Goal: Ask a question: Seek information or help from site administrators or community

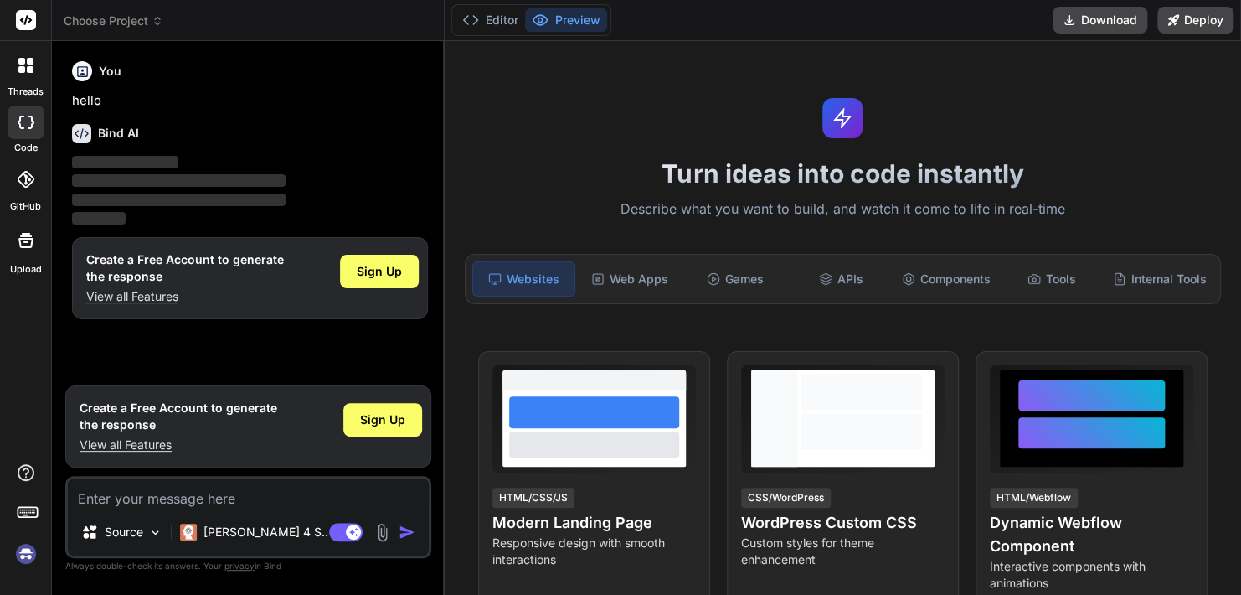
click at [23, 250] on icon at bounding box center [26, 240] width 20 height 20
click at [367, 271] on span "Sign Up" at bounding box center [379, 271] width 45 height 17
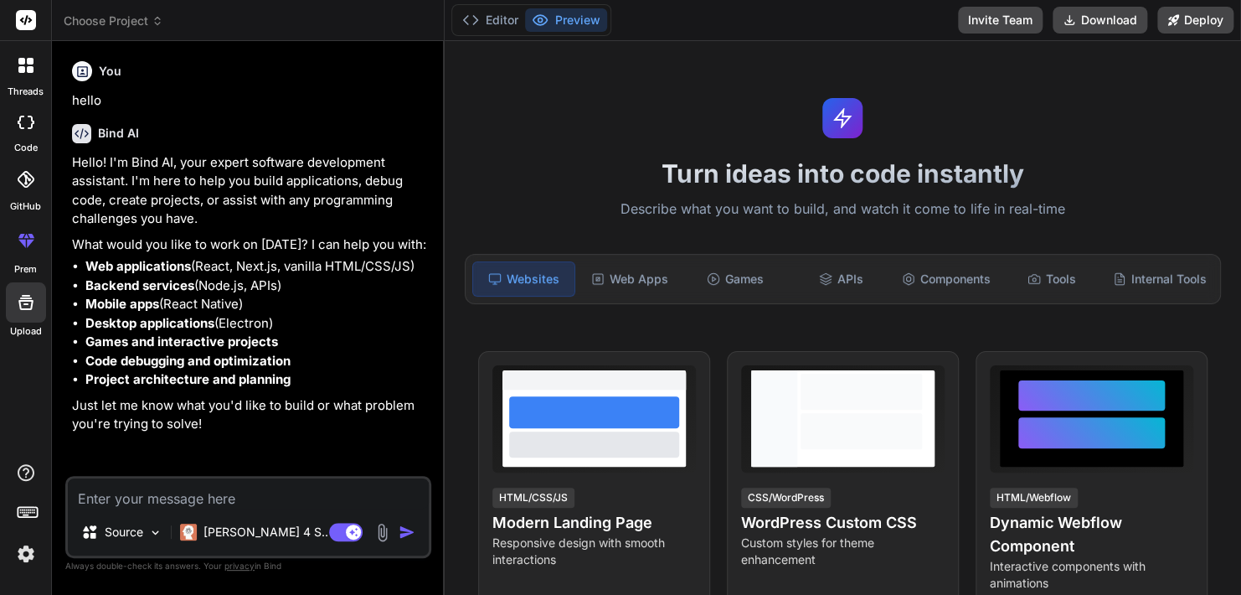
type textarea "x"
click at [195, 497] on textarea at bounding box center [248, 493] width 361 height 30
type textarea "c"
type textarea "x"
type textarea "ca"
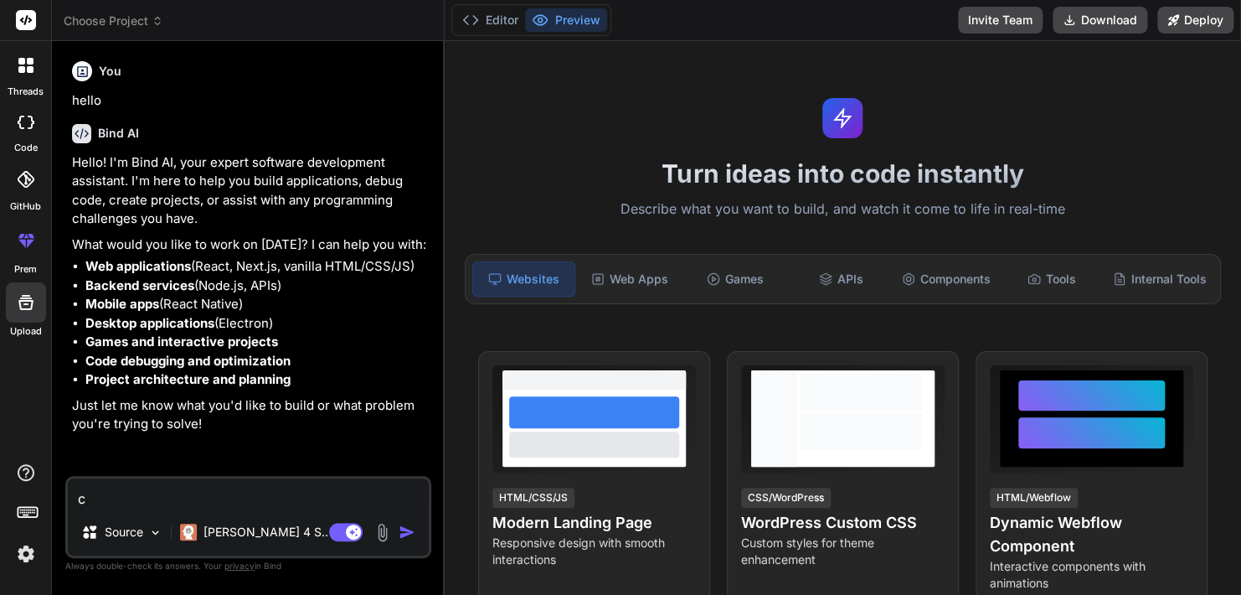
type textarea "x"
type textarea "can"
type textarea "x"
type textarea "can"
type textarea "x"
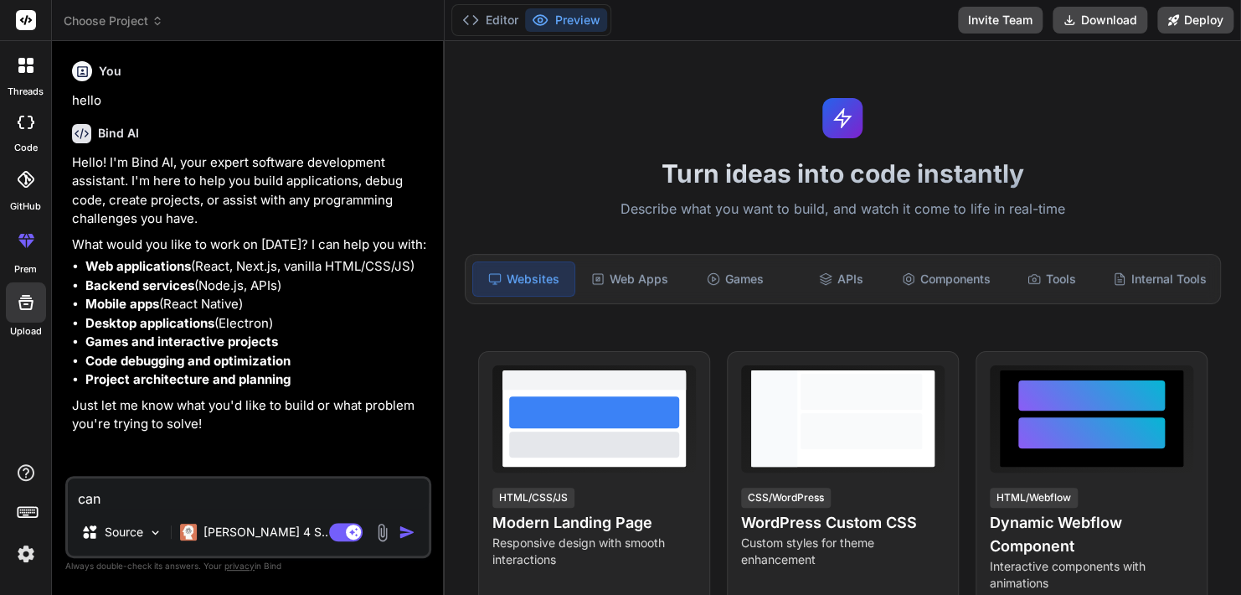
type textarea "can y"
type textarea "x"
type textarea "can yo"
type textarea "x"
type textarea "can you"
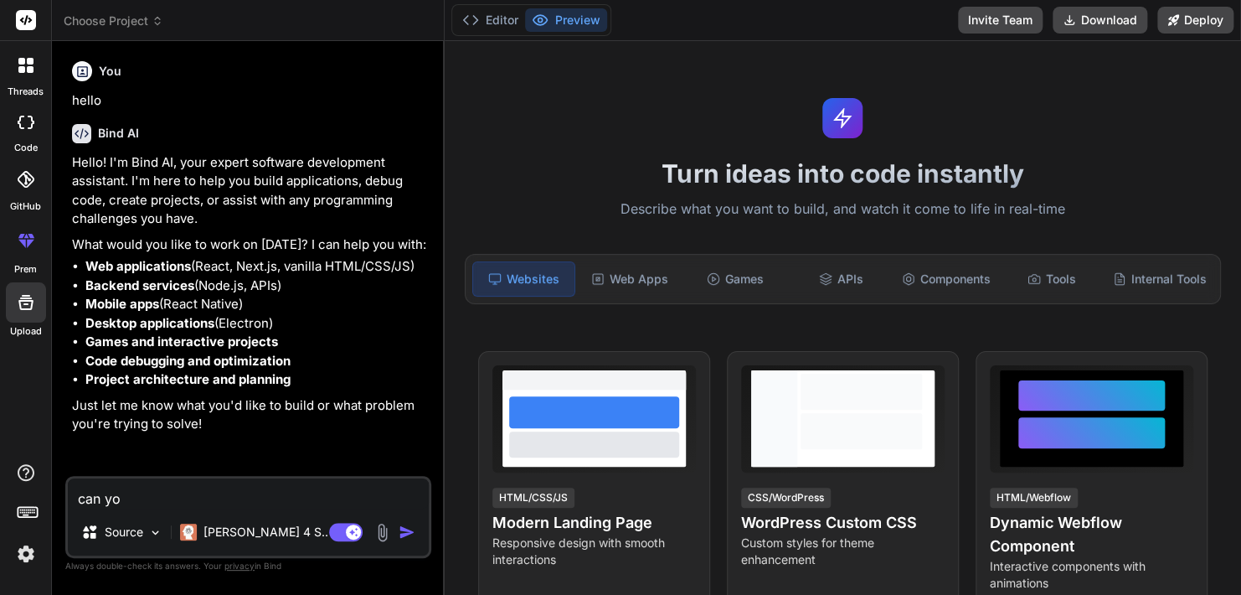
type textarea "x"
type textarea "can you"
type textarea "x"
type textarea "can you c"
type textarea "x"
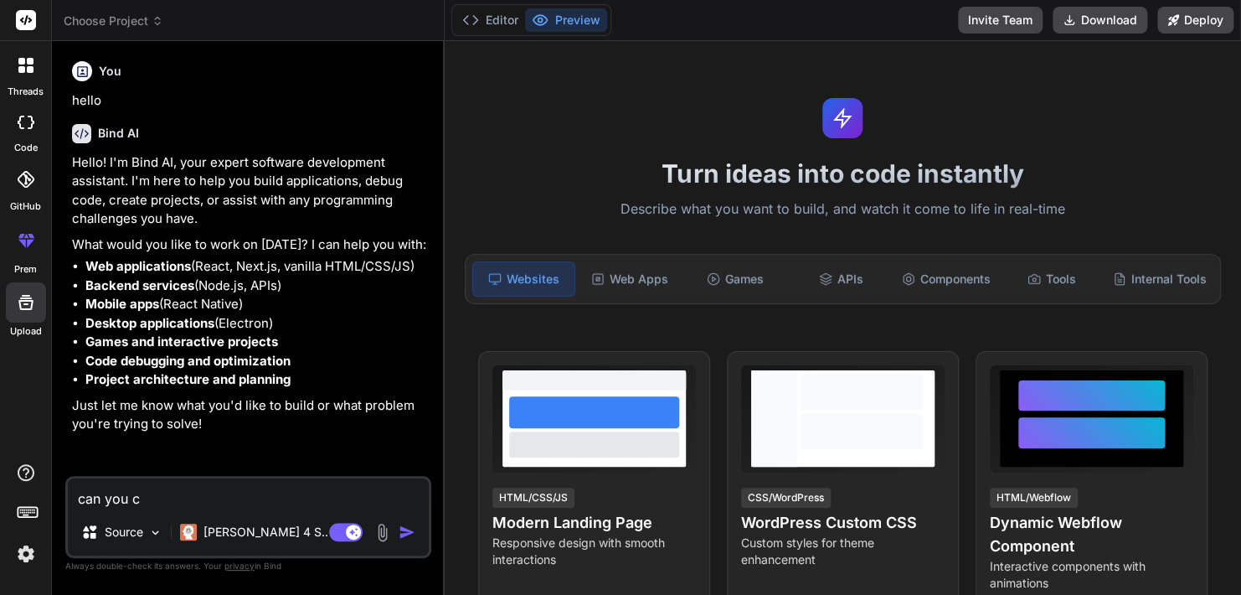
type textarea "can you co"
type textarea "x"
type textarea "can you cod"
type textarea "x"
type textarea "can you code"
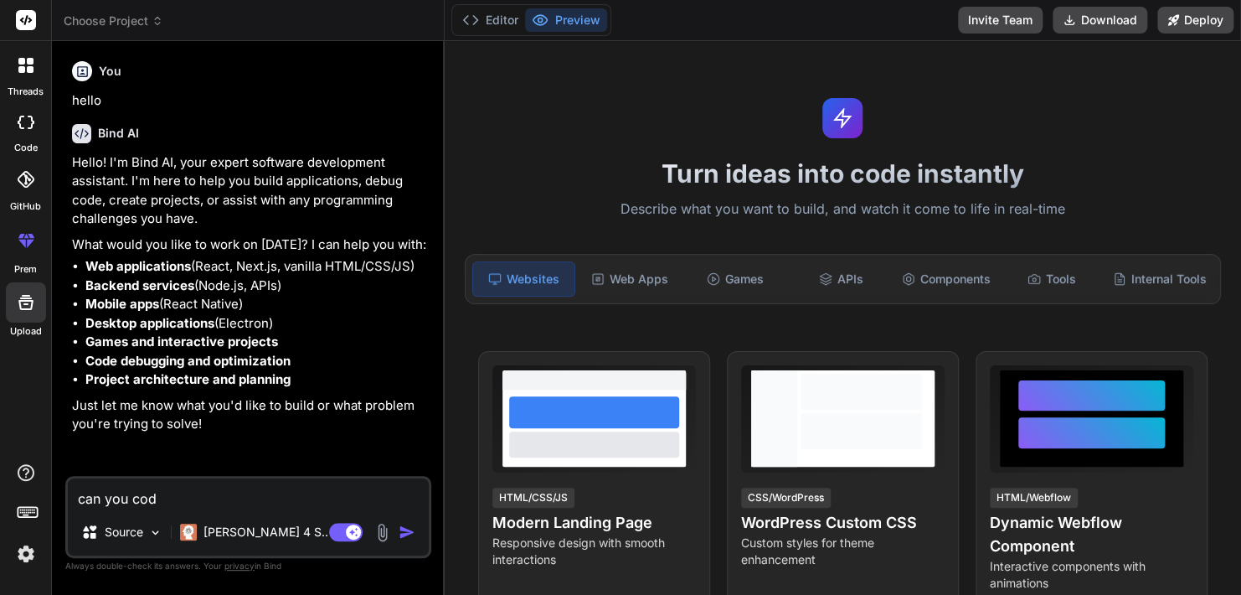
type textarea "x"
type textarea "can you code"
type textarea "x"
type textarea "can you code i"
type textarea "x"
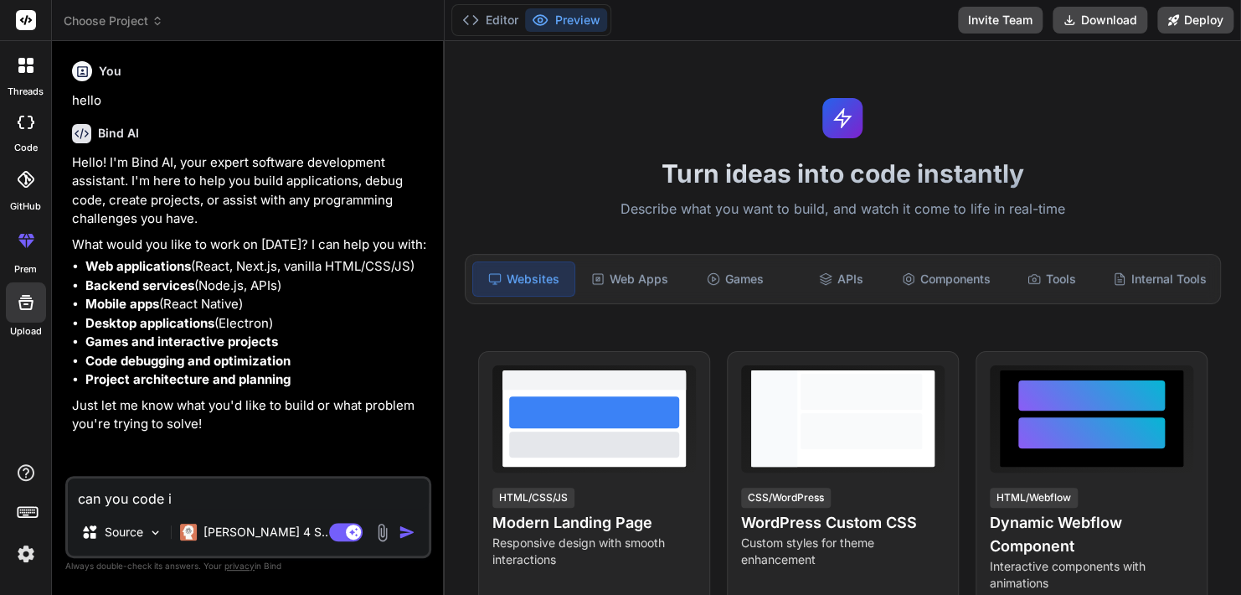
type textarea "can you code in"
type textarea "x"
type textarea "can you code in"
type textarea "x"
type textarea "can you code in d"
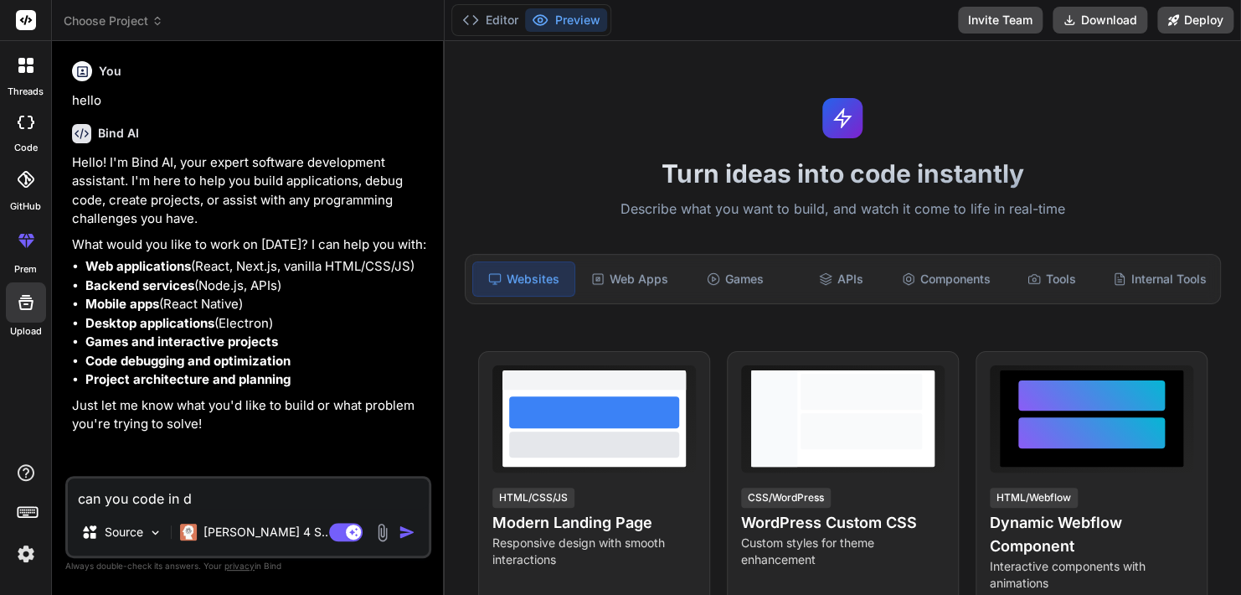
type textarea "x"
type textarea "can you code in de"
type textarea "x"
type textarea "can you code in del"
type textarea "x"
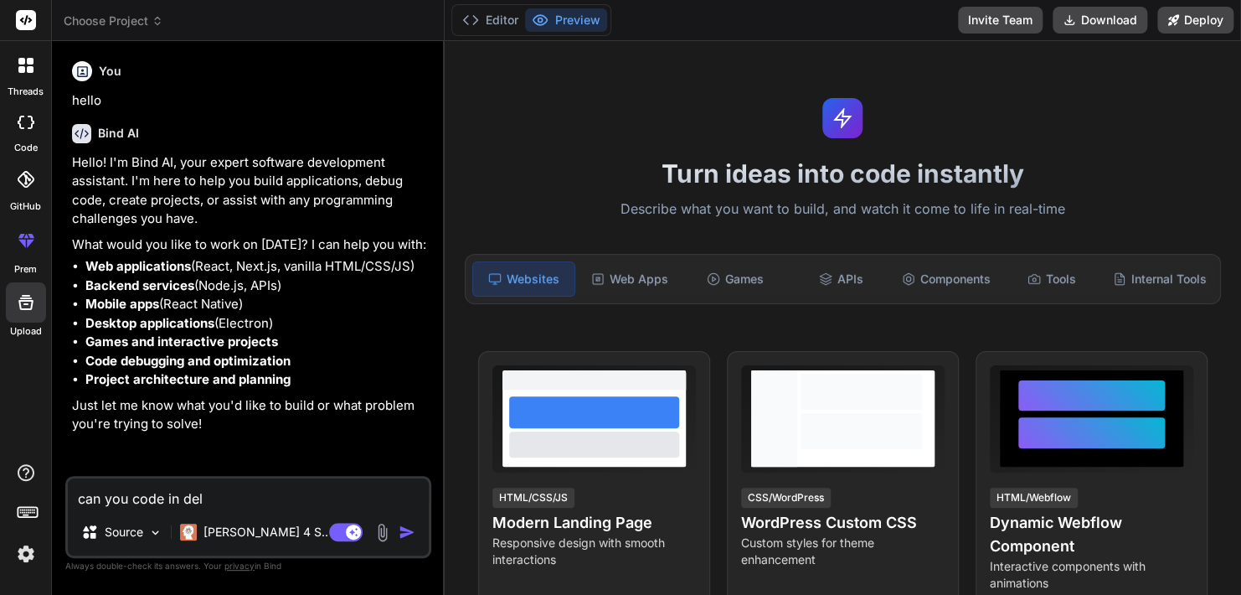
type textarea "can you code in delp"
type textarea "x"
type textarea "can you code in delph"
type textarea "x"
type textarea "can you code in delphi"
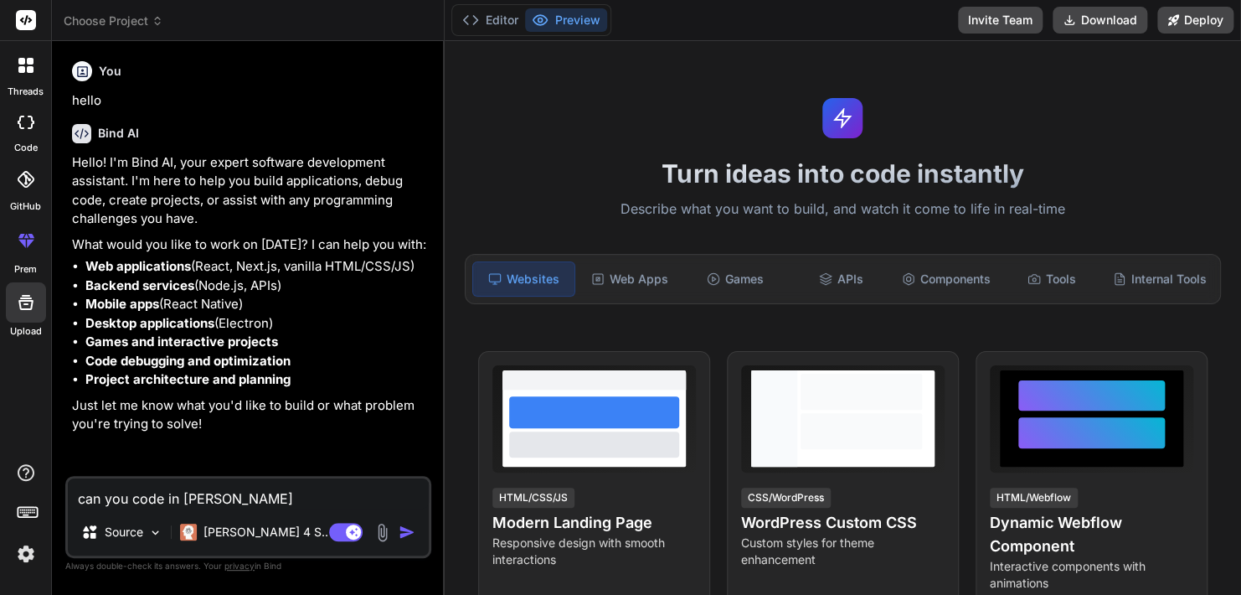
type textarea "x"
type textarea "can you code in delphi?"
type textarea "x"
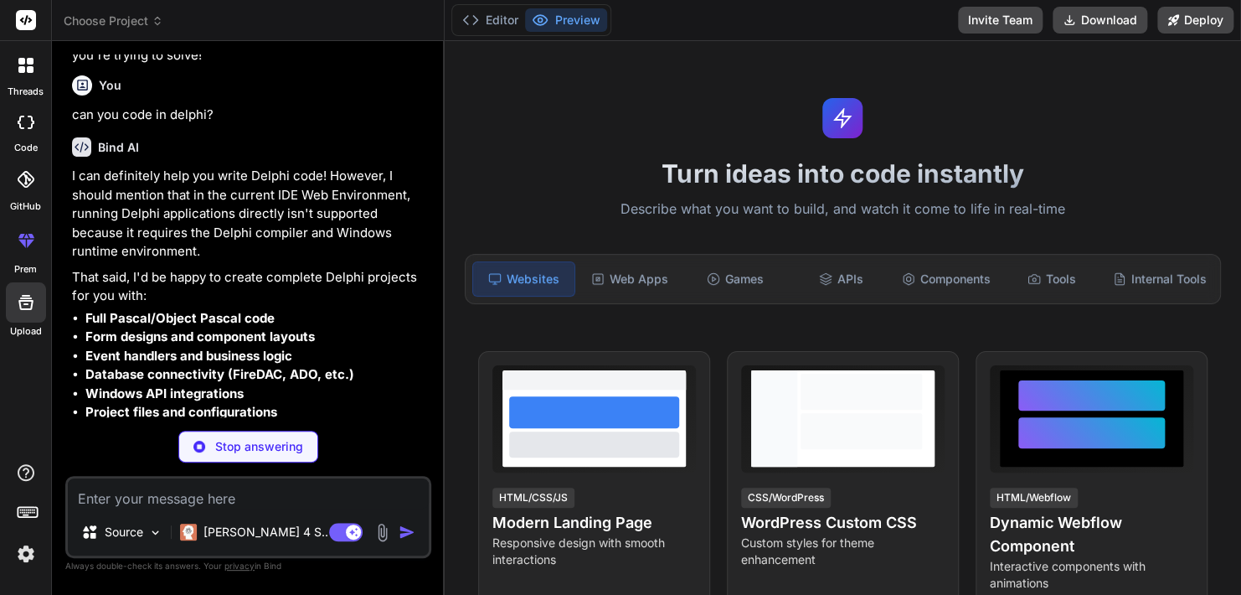
scroll to position [380, 0]
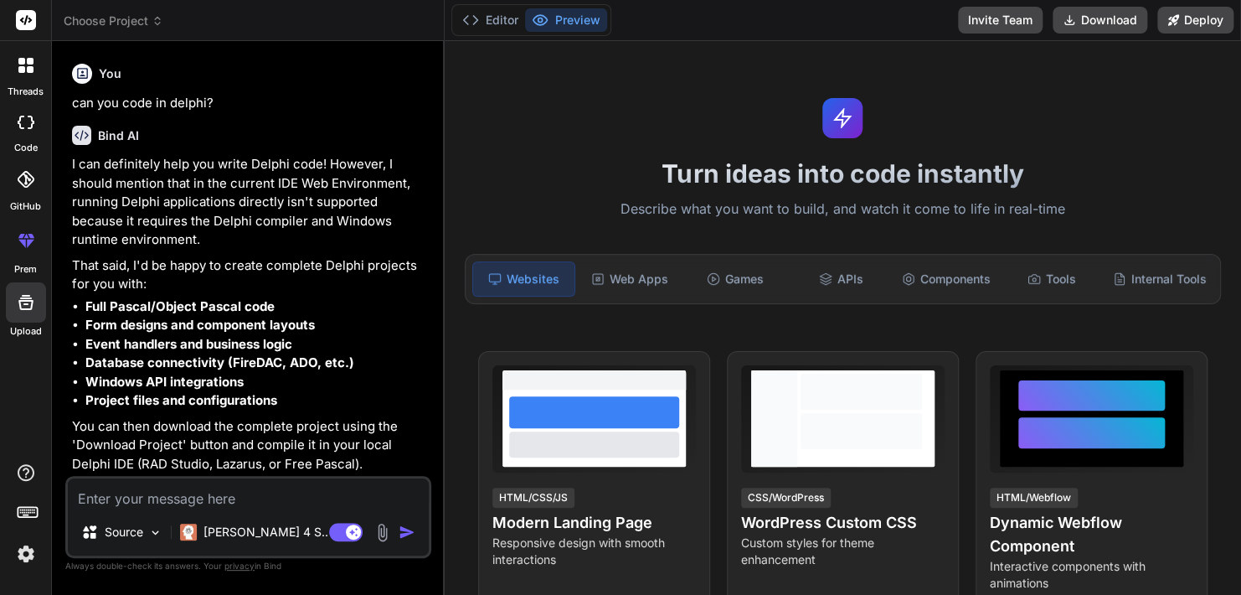
type textarea "x"
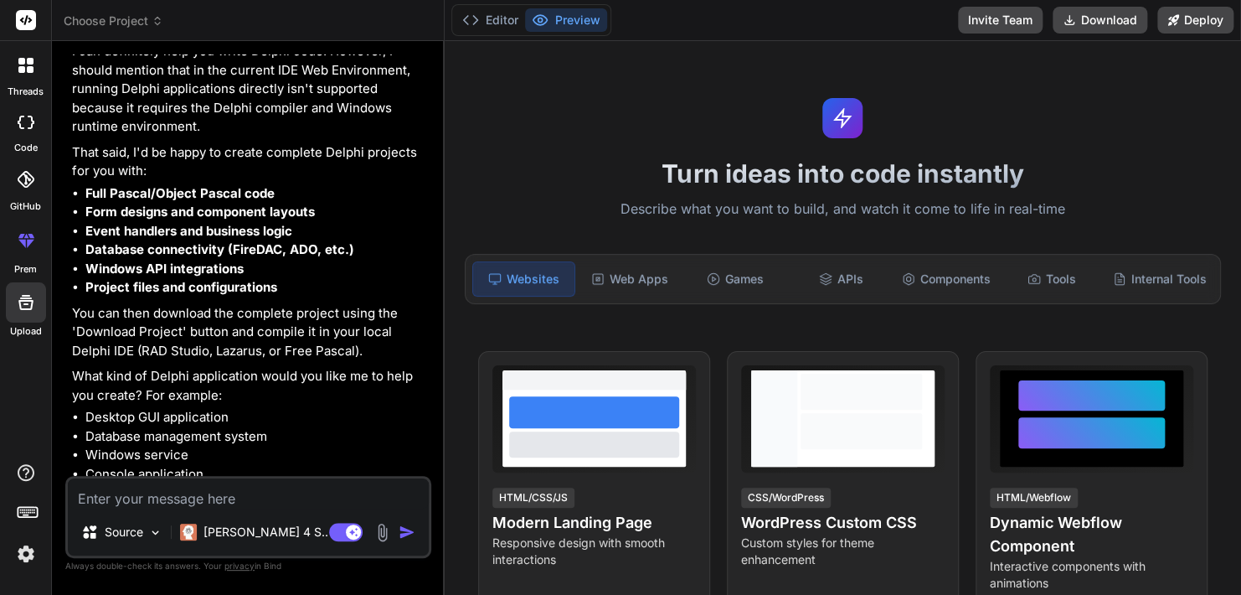
scroll to position [547, 0]
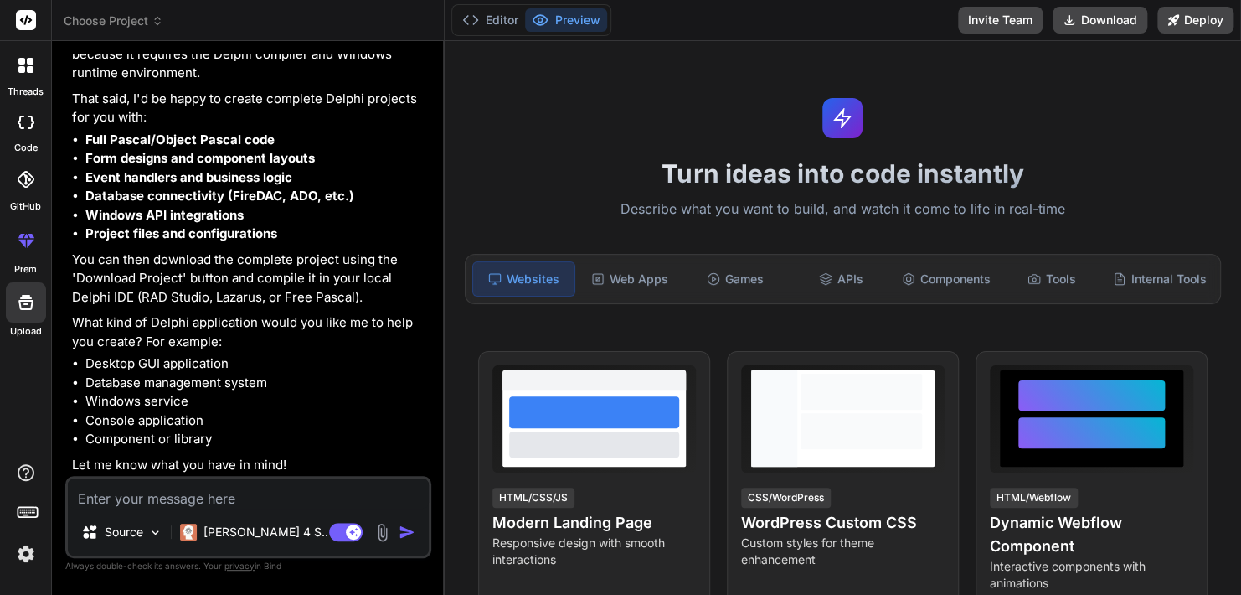
click at [226, 497] on textarea at bounding box center [248, 493] width 361 height 30
type textarea "w"
type textarea "x"
type textarea "wi"
type textarea "x"
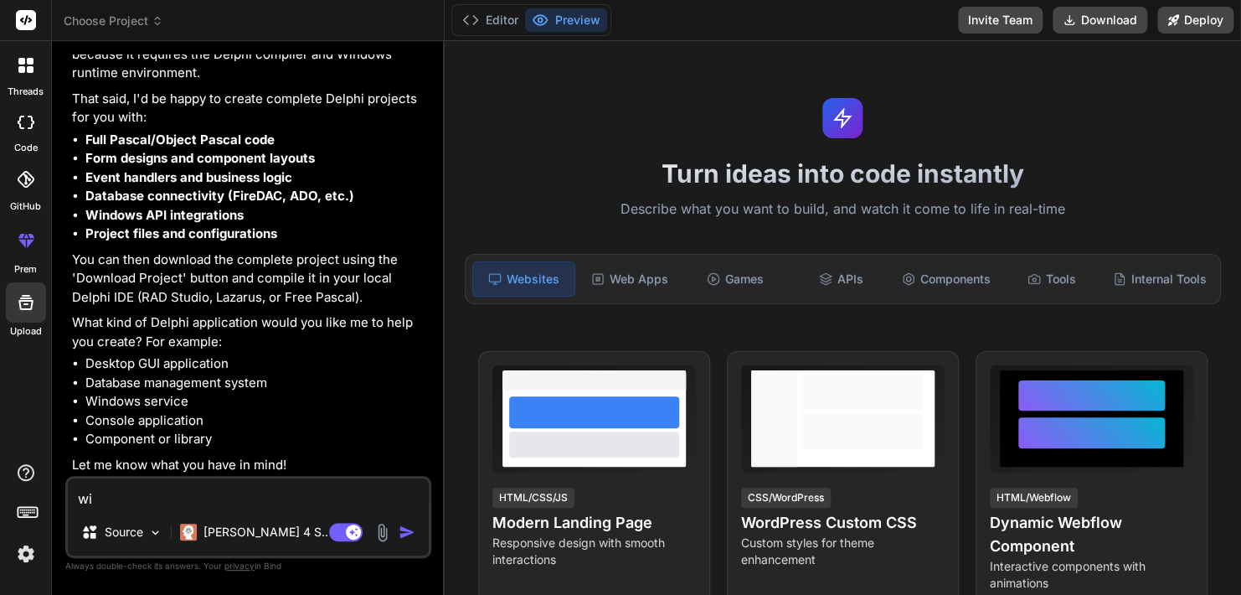
type textarea "wil"
type textarea "x"
type textarea "will"
type textarea "x"
type textarea "will"
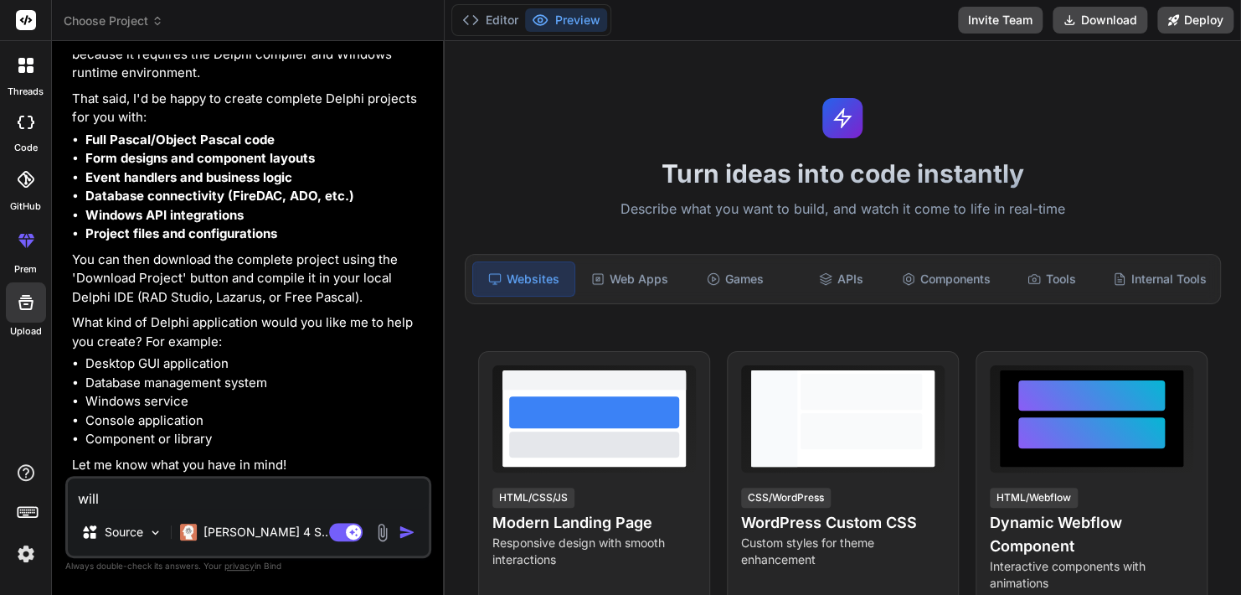
type textarea "x"
type textarea "will i"
type textarea "x"
type textarea "will it"
type textarea "x"
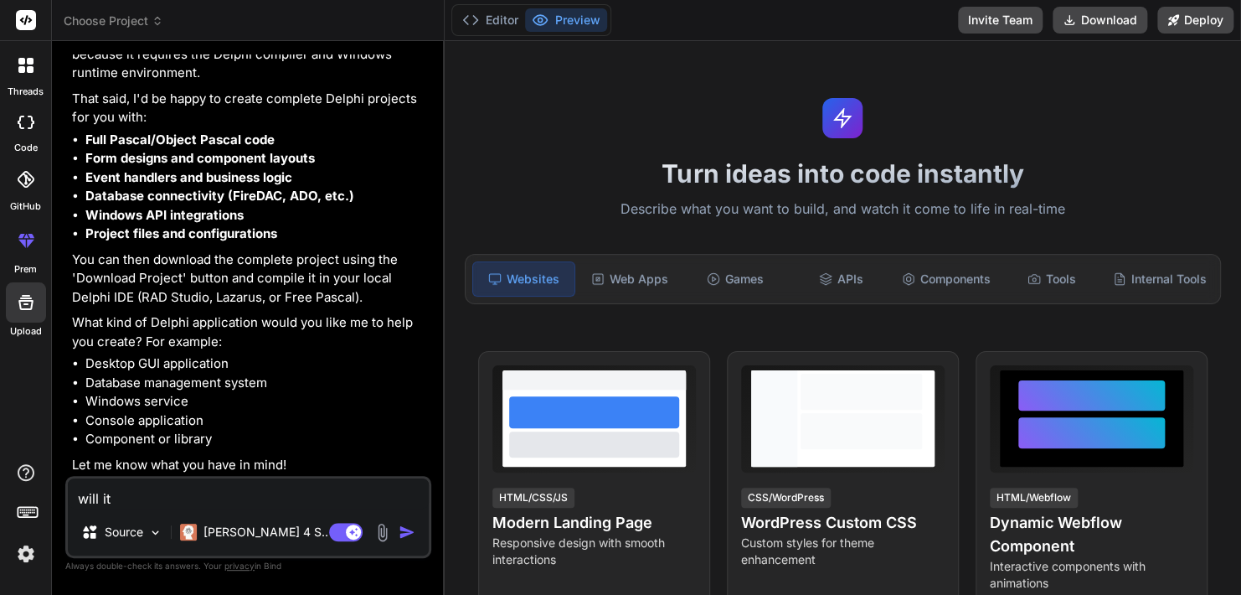
type textarea "will it"
type textarea "x"
type textarea "will it w"
type textarea "x"
type textarea "will it wo"
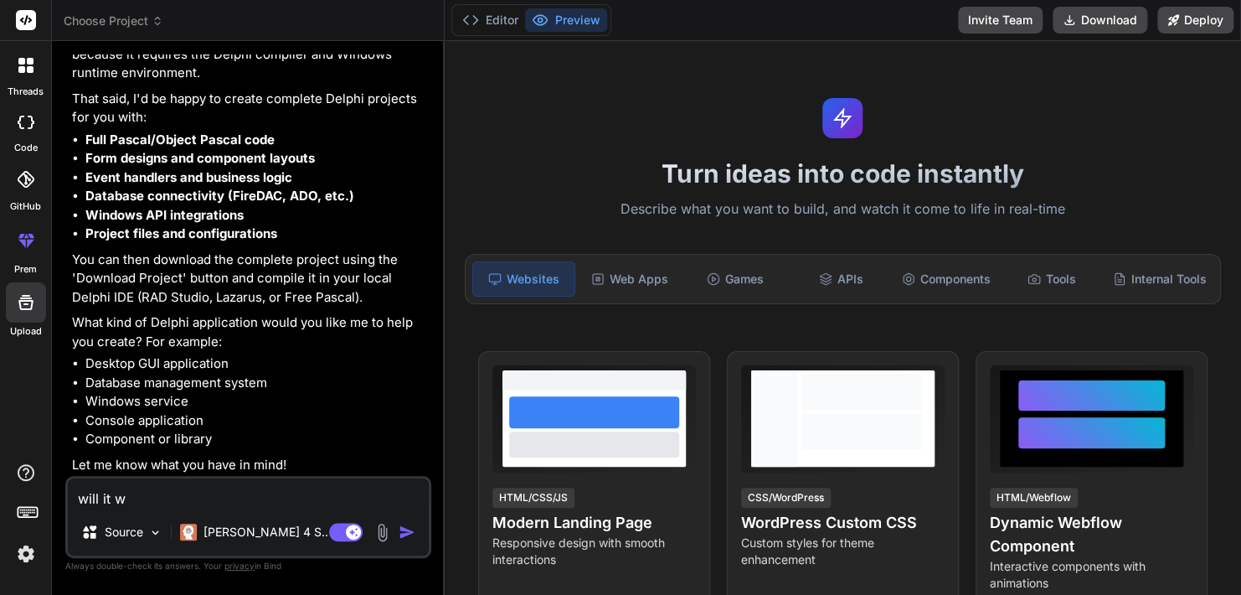
type textarea "x"
type textarea "will it wor"
type textarea "x"
type textarea "will it work"
type textarea "x"
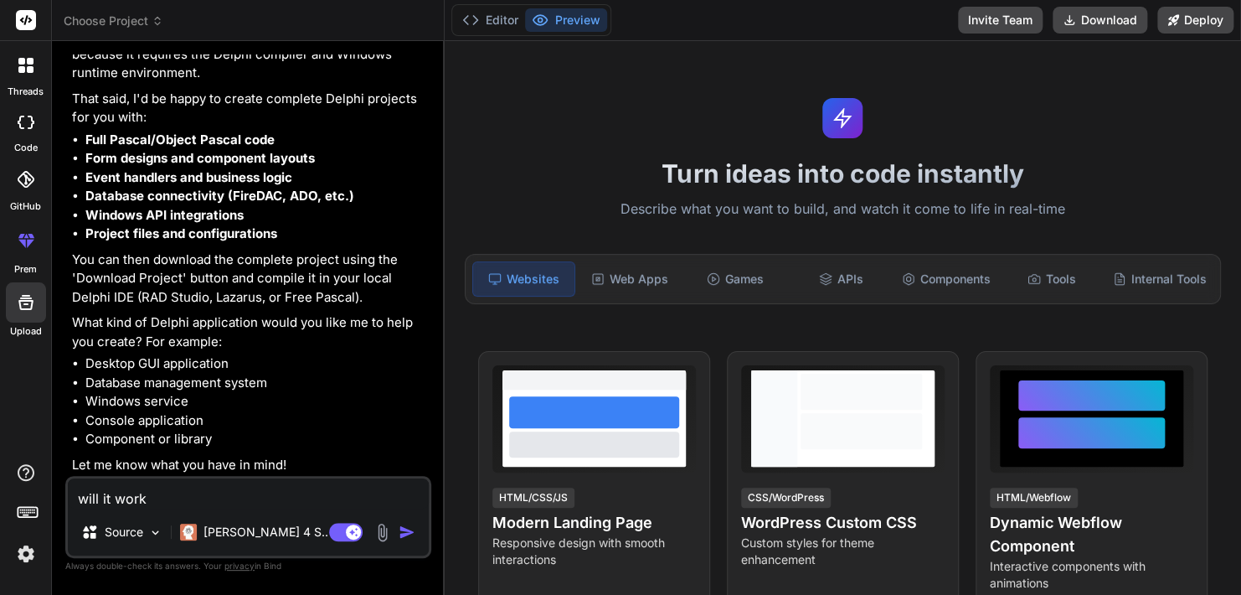
type textarea "will it work"
type textarea "x"
type textarea "will it work w"
type textarea "x"
type textarea "will it work wi"
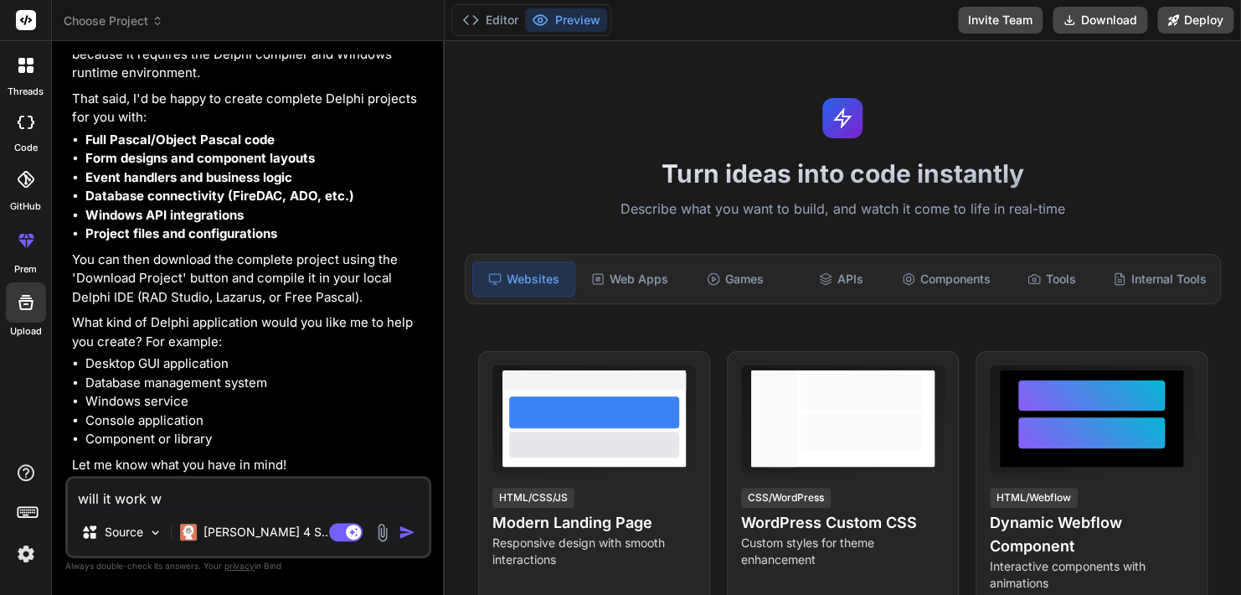
type textarea "x"
type textarea "will it work wit"
type textarea "x"
type textarea "will it work with"
type textarea "x"
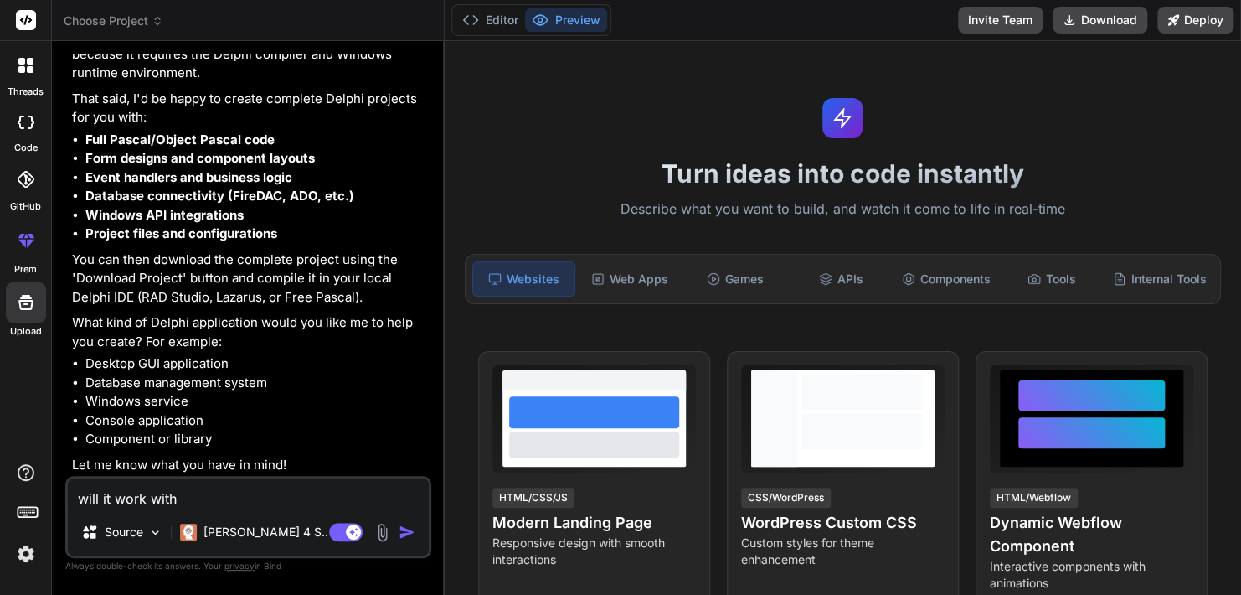
type textarea "will it work with"
type textarea "x"
type textarea "will it work with d"
type textarea "x"
type textarea "will it work with de"
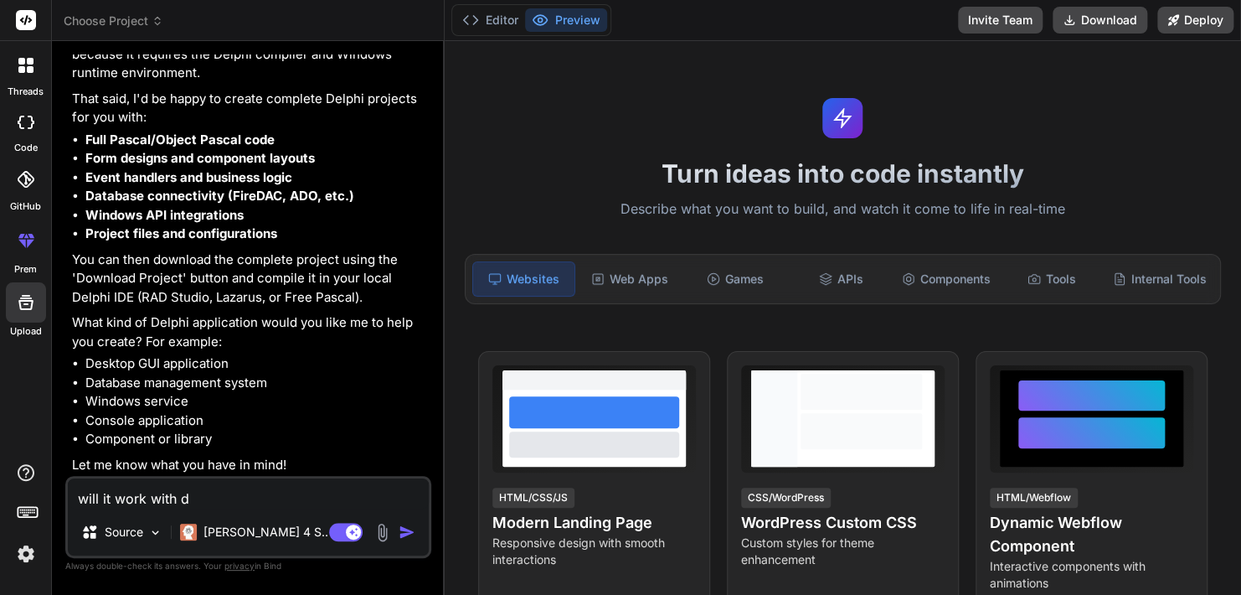
type textarea "x"
type textarea "will it work with del"
type textarea "x"
type textarea "will it work with delp"
type textarea "x"
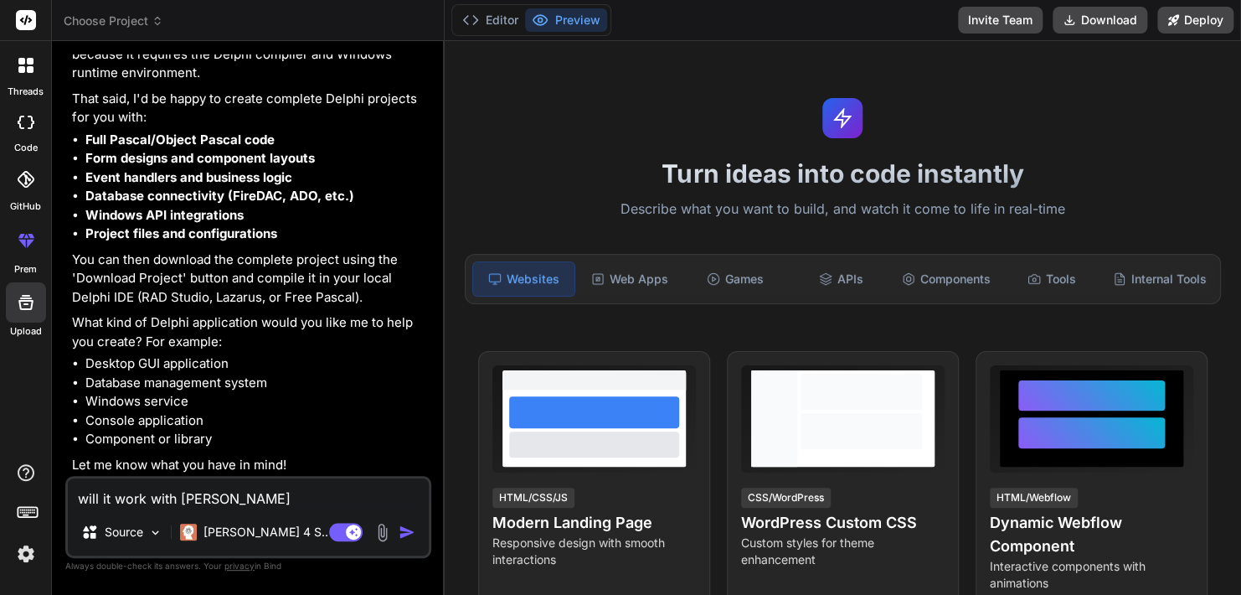
type textarea "will it work with delph"
type textarea "x"
type textarea "will it work with delphi"
type textarea "x"
type textarea "will it work with delphi"
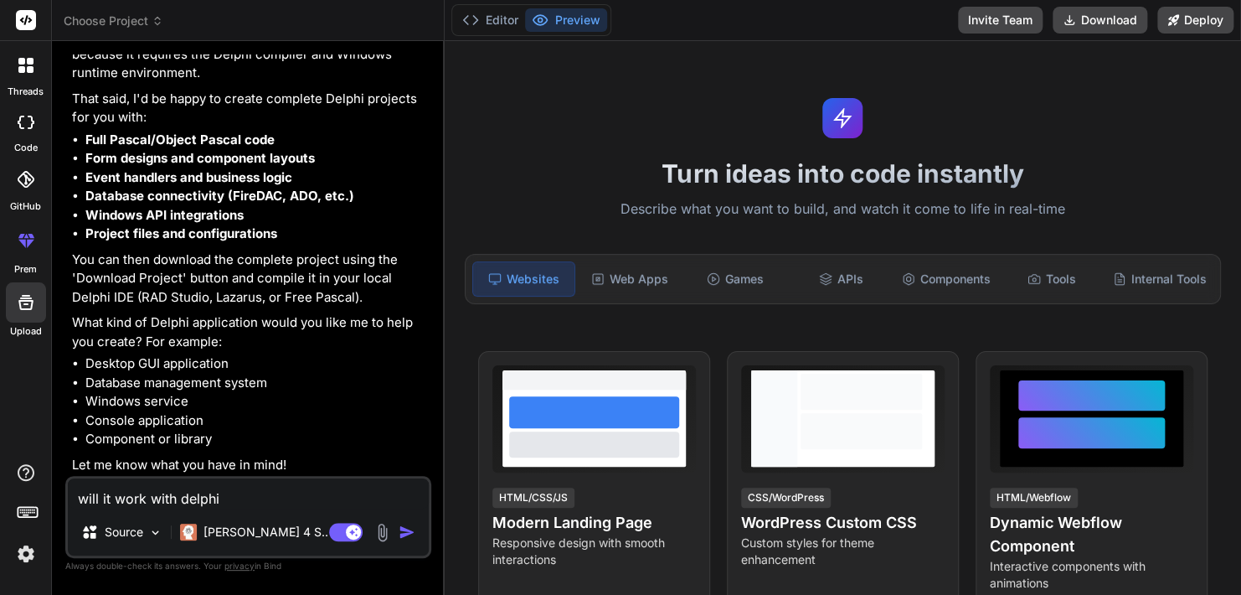
type textarea "x"
type textarea "will it work with delphi 5"
type textarea "x"
type textarea "will it work with delphi 5?"
type textarea "x"
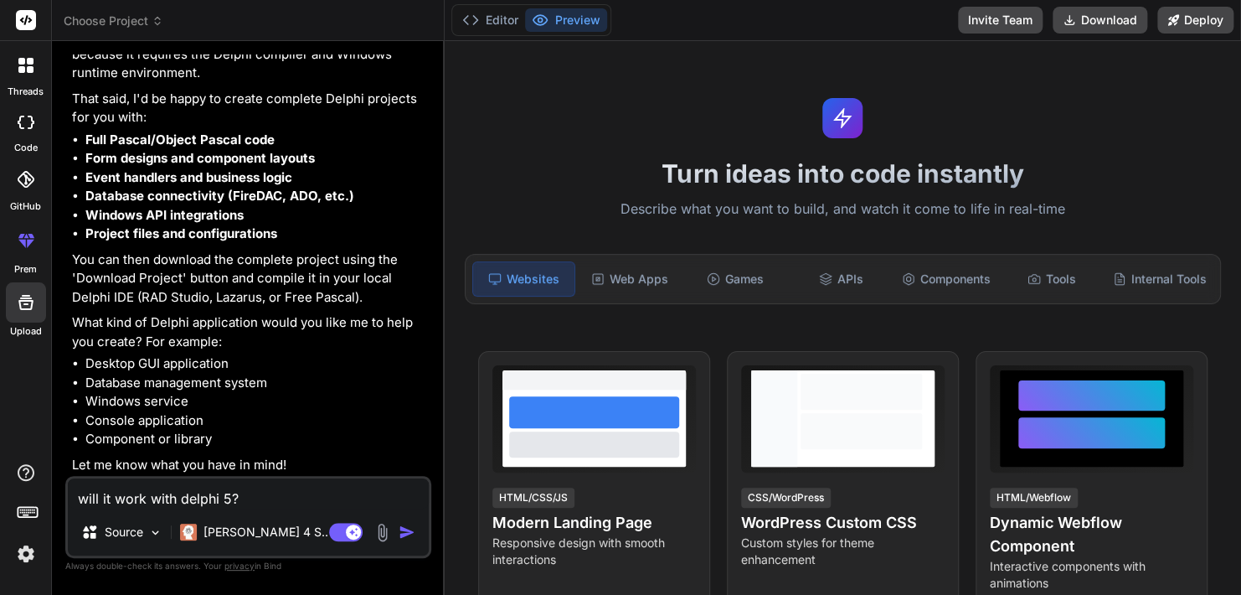
type textarea "will it work with delphi 5 ?"
type textarea "x"
type textarea "will it work with delphi 5 f?"
type textarea "x"
type textarea "will it work with delphi 5 fi?"
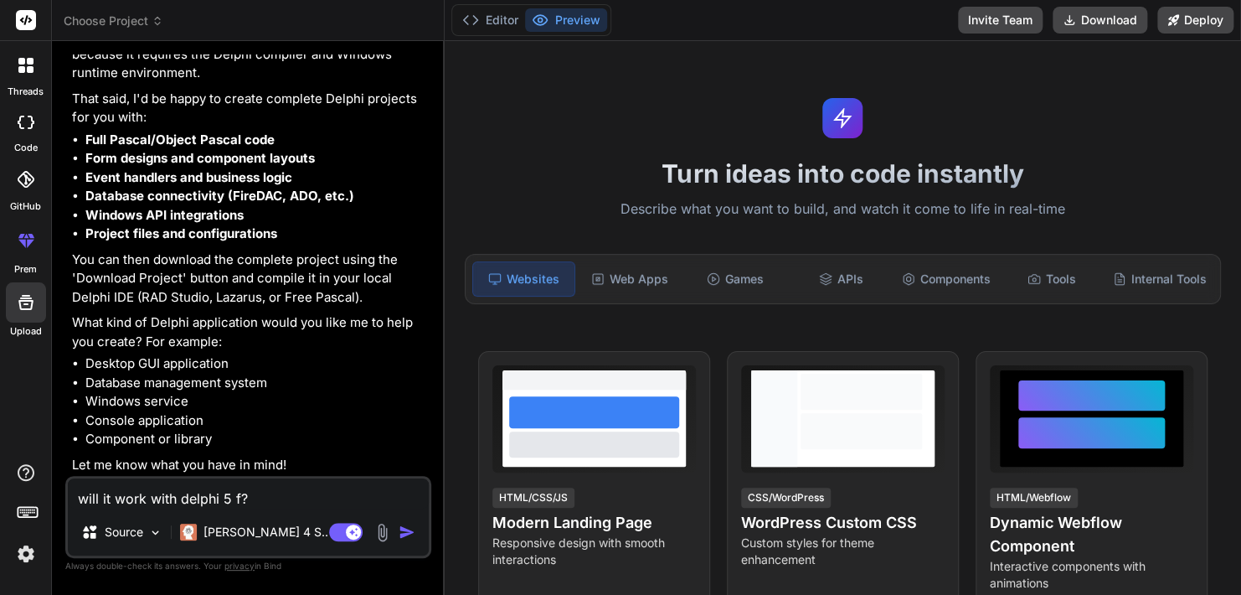
type textarea "x"
type textarea "will it work with delphi 5 fil?"
type textarea "x"
type textarea "will it work with delphi 5 file?"
type textarea "x"
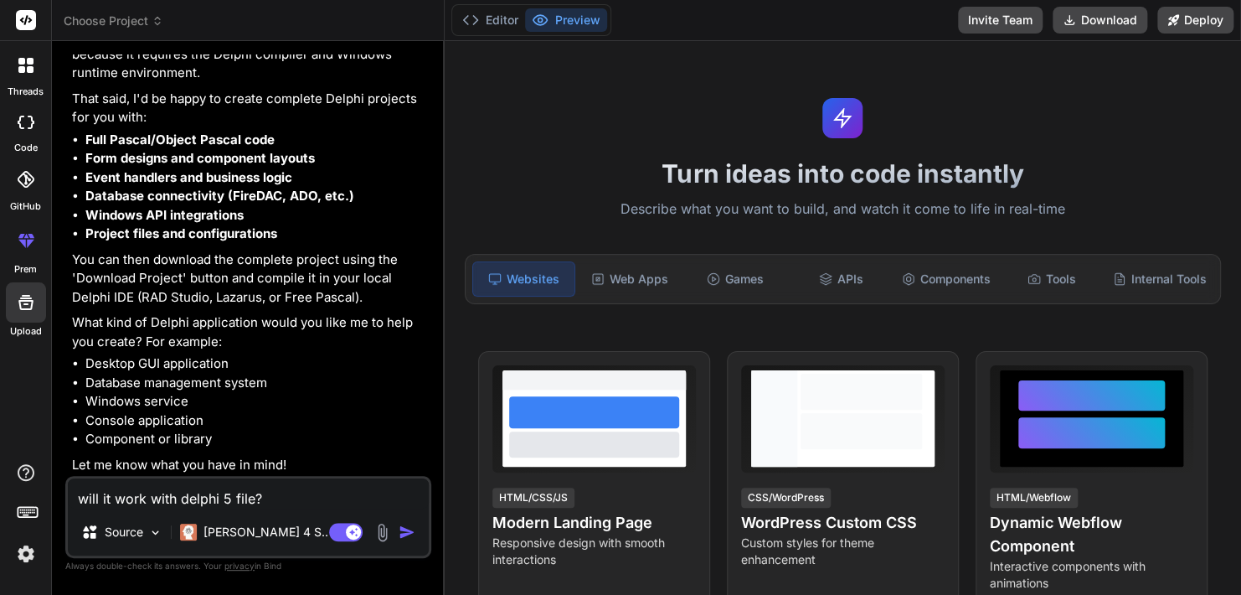
type textarea "will it work with delphi 5 files?"
type textarea "x"
type textarea "will it work with delphi 5 file?"
type textarea "x"
type textarea "will it work with delphi 5 fil?"
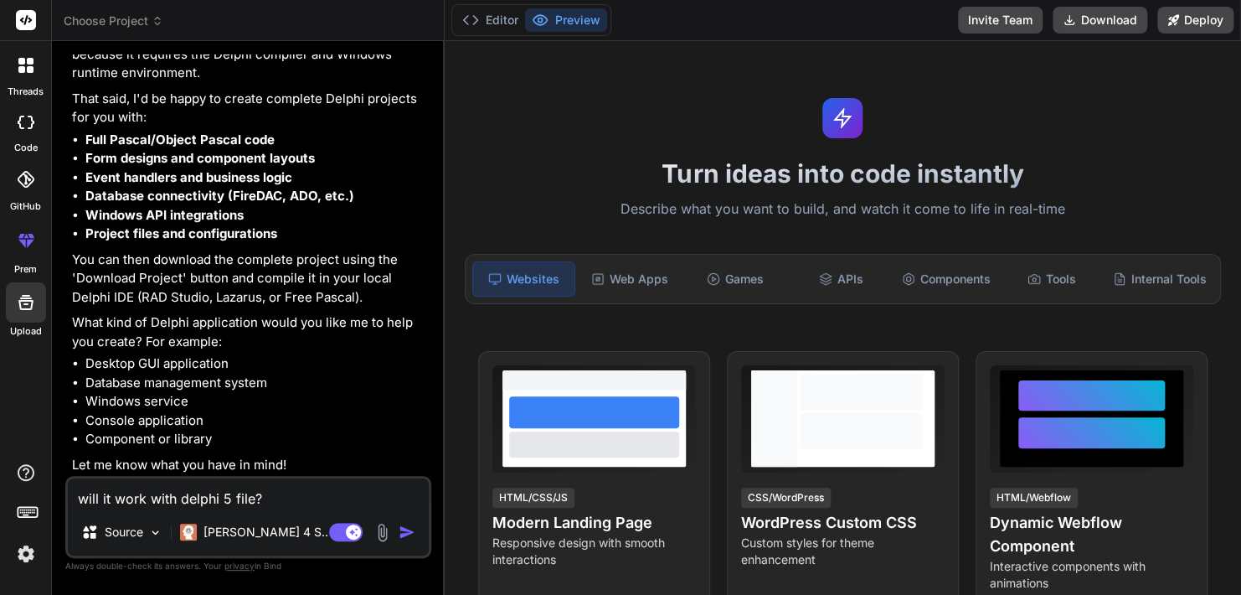
type textarea "x"
type textarea "will it work with delphi 5 fi?"
type textarea "x"
type textarea "will it work with delphi 5 f?"
type textarea "x"
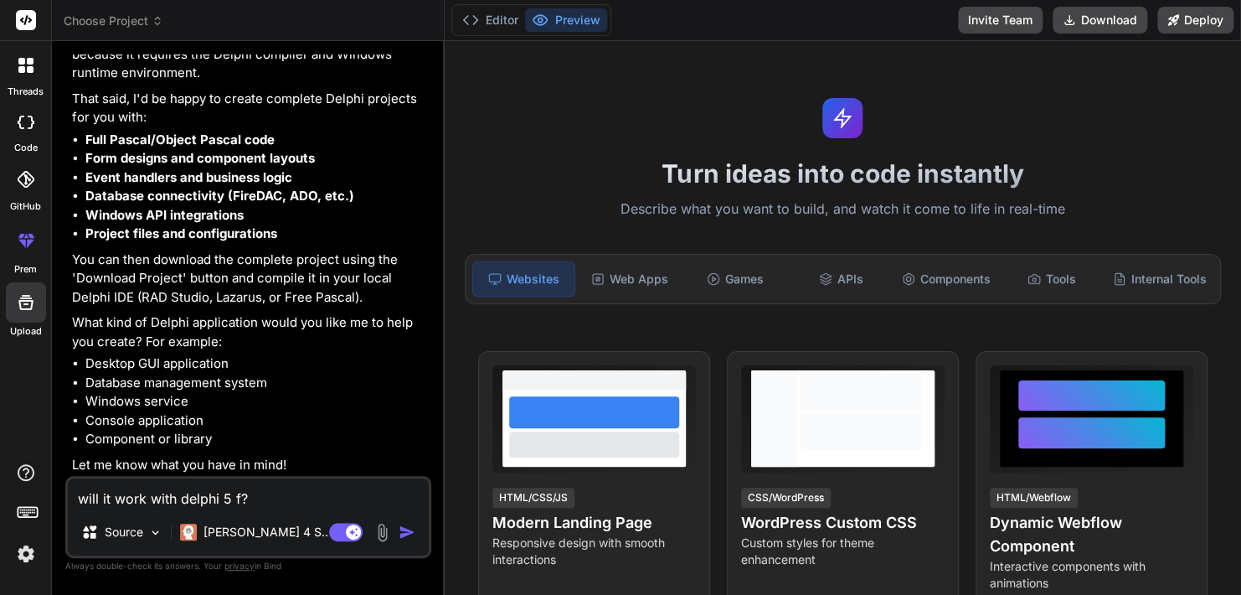
type textarea "will it work with delphi 5 ?"
type textarea "x"
type textarea "will it work with delphi 5?"
type textarea "x"
type textarea "will it work with delphi 5?"
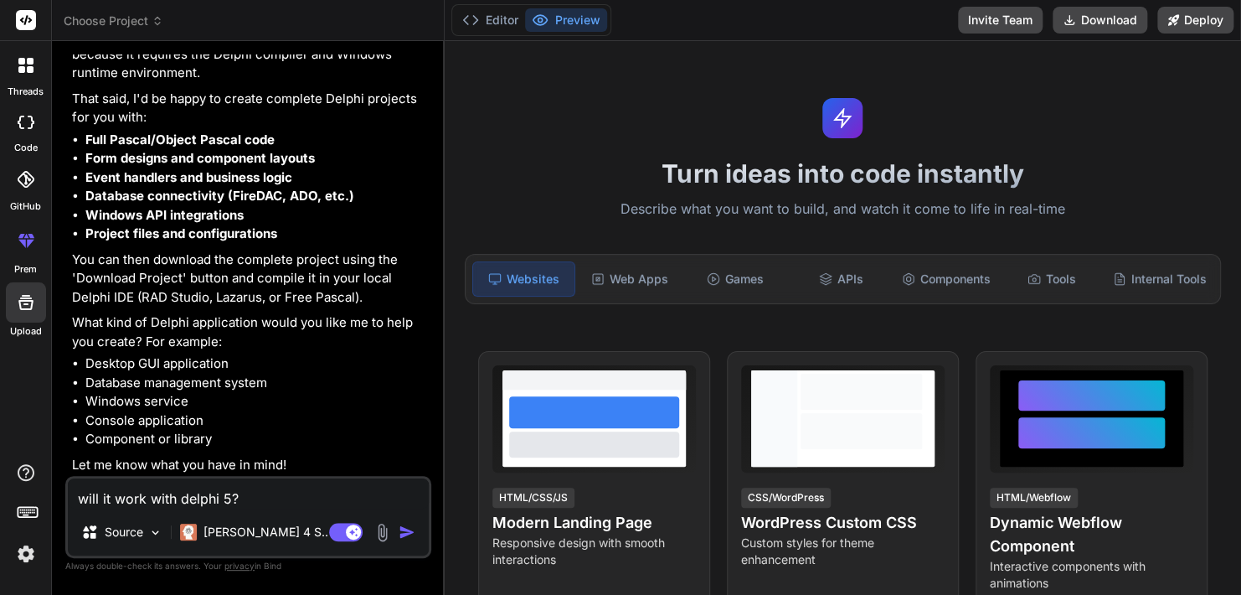
type textarea "x"
type textarea "will it work with delphi 5? a"
type textarea "x"
type textarea "will it work with delphi 5? an"
type textarea "x"
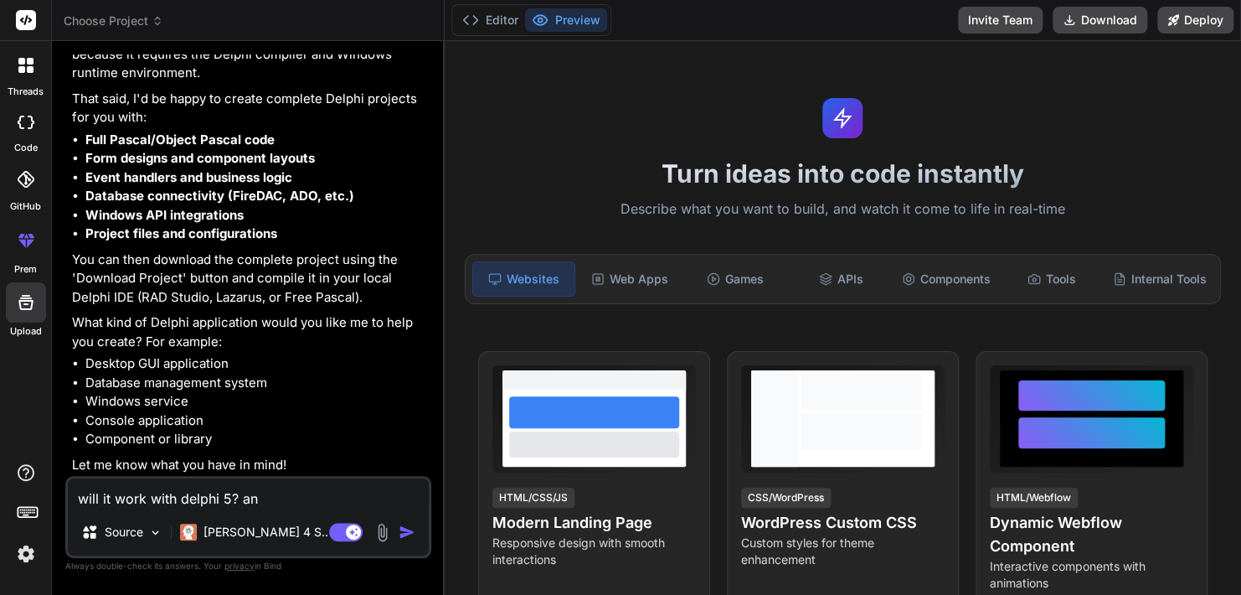
type textarea "will it work with delphi 5? and"
type textarea "x"
type textarea "will it work with delphi 5? and"
type textarea "x"
type textarea "will it work with delphi 5? and w"
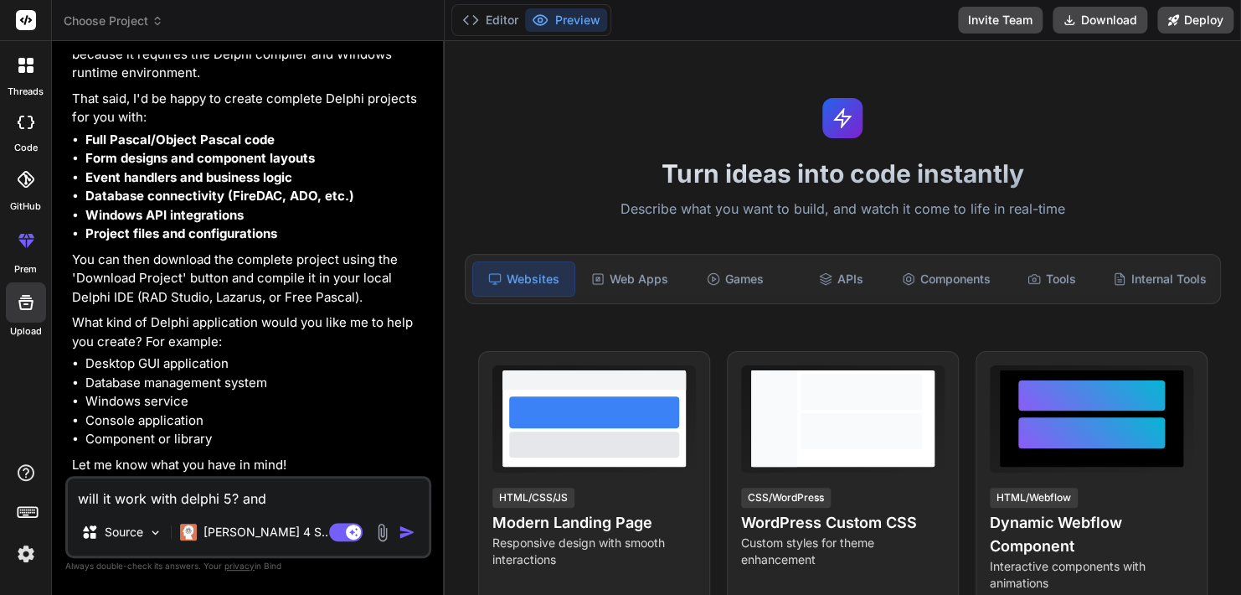
type textarea "x"
type textarea "will it work with delphi 5? and wh"
type textarea "x"
type textarea "will it work with delphi 5? and whi"
type textarea "x"
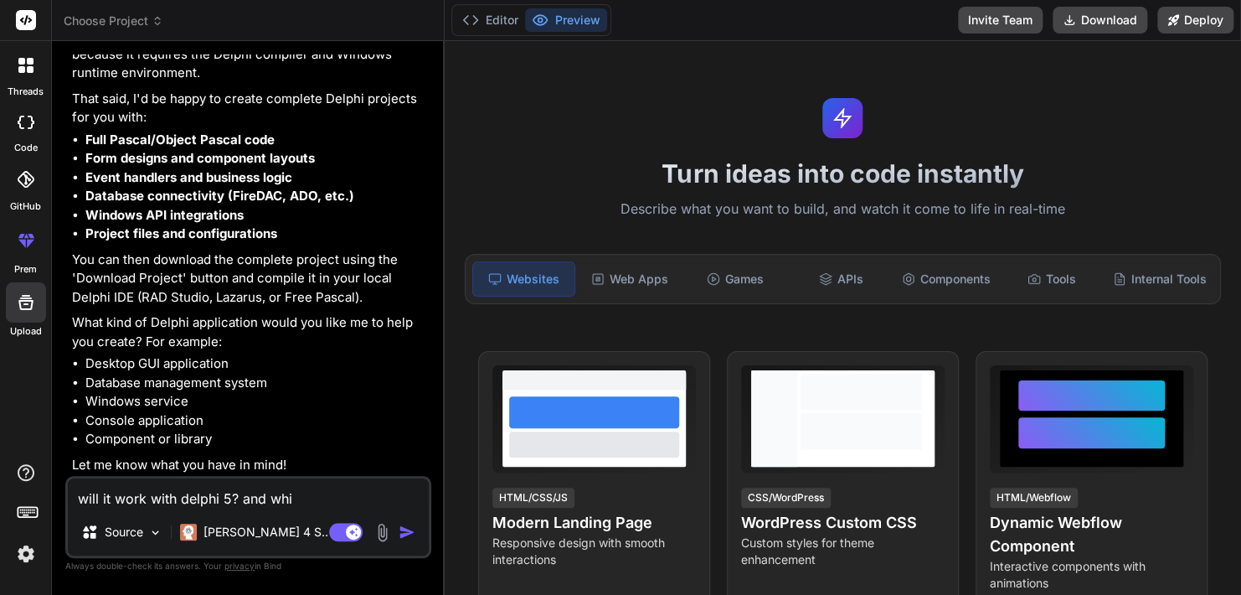
type textarea "will it work with delphi 5? and whic"
type textarea "x"
type textarea "will it work with delphi 5? and which"
type textarea "x"
type textarea "will it work with delphi 5? and which"
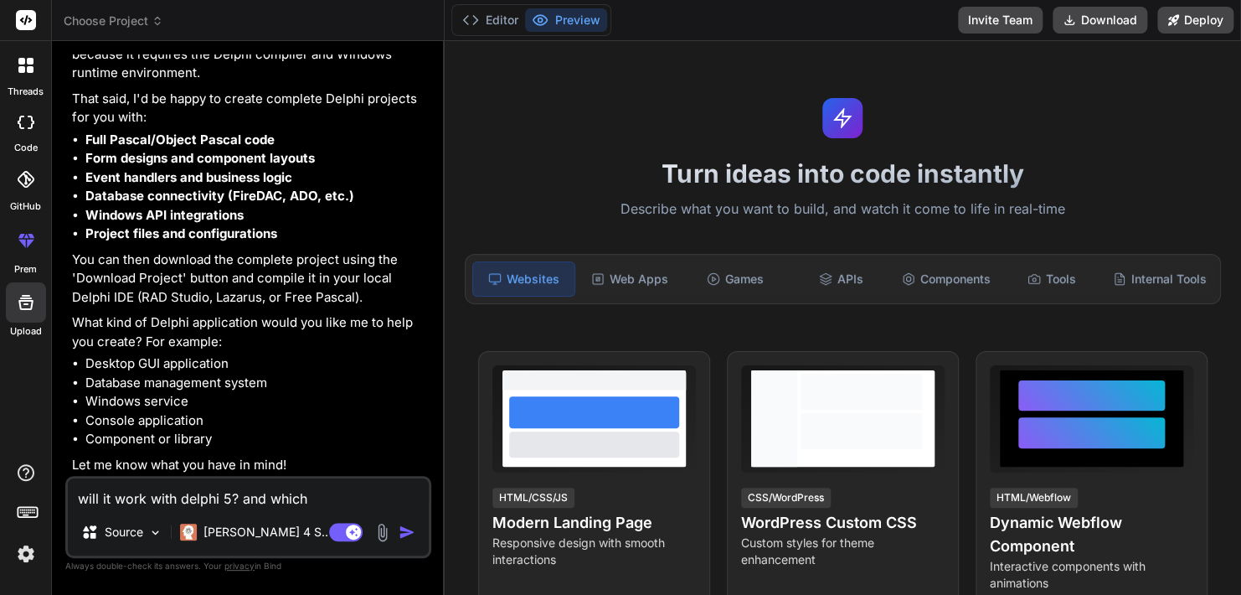
type textarea "x"
type textarea "will it work with delphi 5? and which f"
type textarea "x"
type textarea "will it work with delphi 5? and which fr"
type textarea "x"
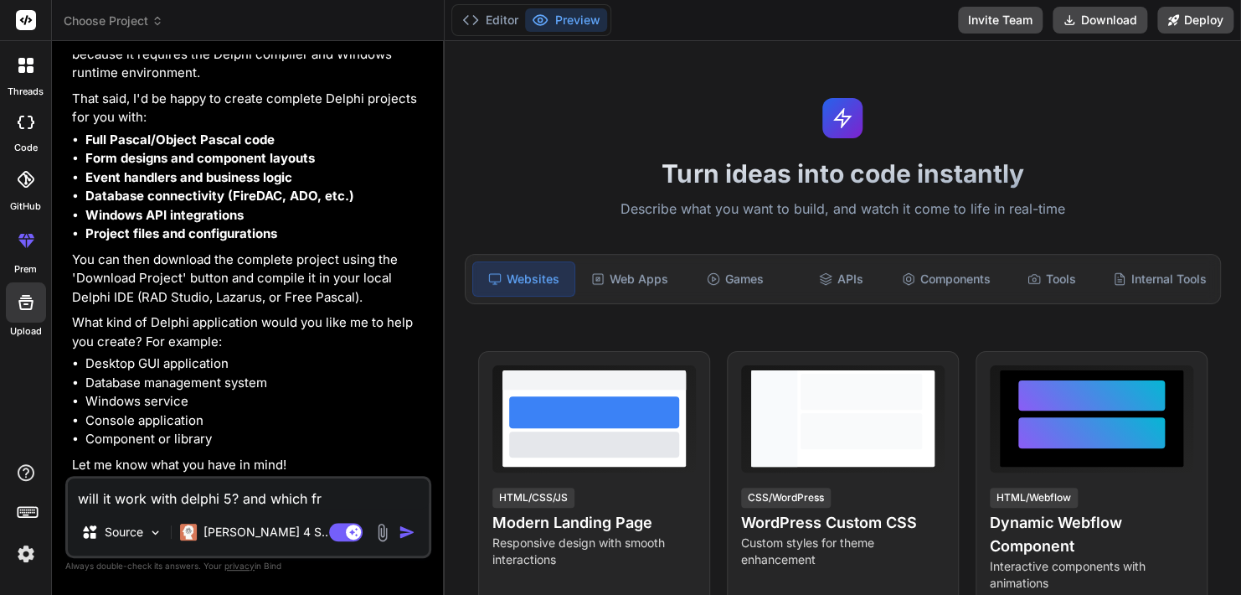
type textarea "will it work with delphi 5? and which fre"
type textarea "x"
type textarea "will it work with delphi 5? and which free"
type textarea "x"
type textarea "will it work with delphi 5? and which free"
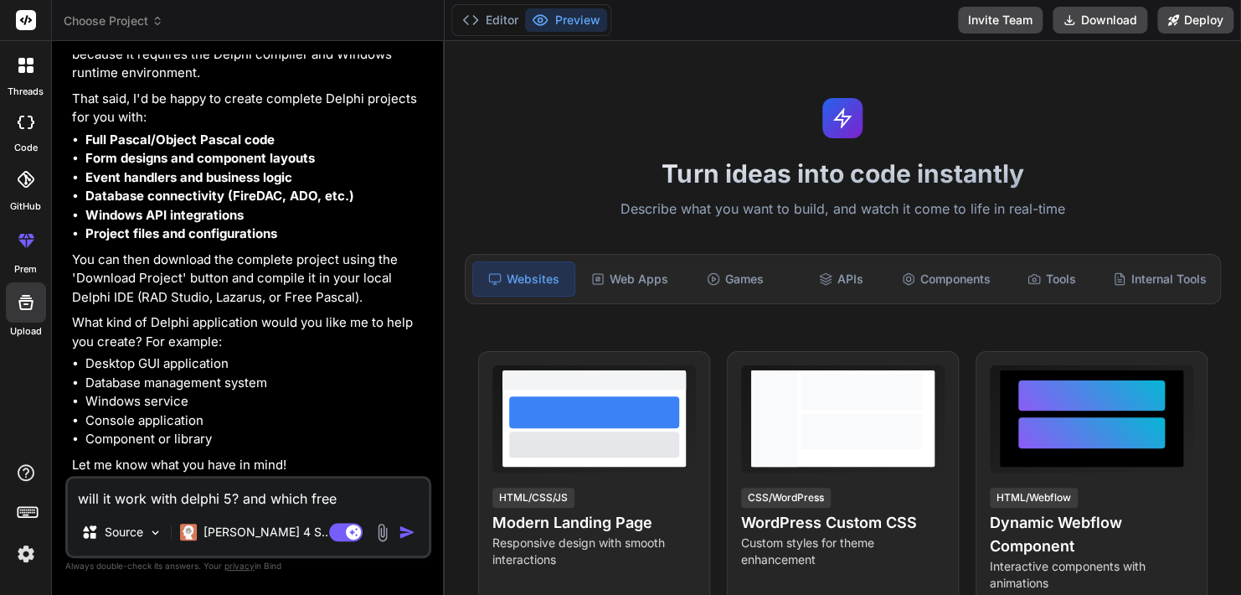
type textarea "x"
type textarea "will it work with delphi 5? and which free c"
type textarea "x"
type textarea "will it work with delphi 5? and which free co"
type textarea "x"
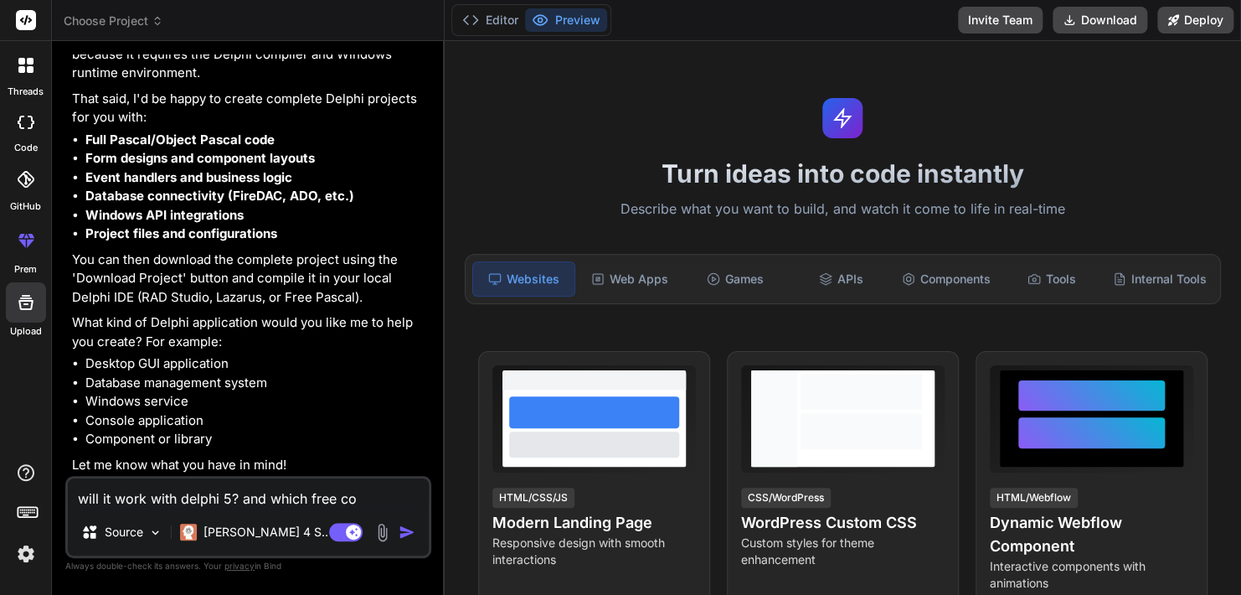
type textarea "will it work with delphi 5? and which free com"
type textarea "x"
type textarea "will it work with delphi 5? and which free comp"
type textarea "x"
type textarea "will it work with delphi 5? and which free compi"
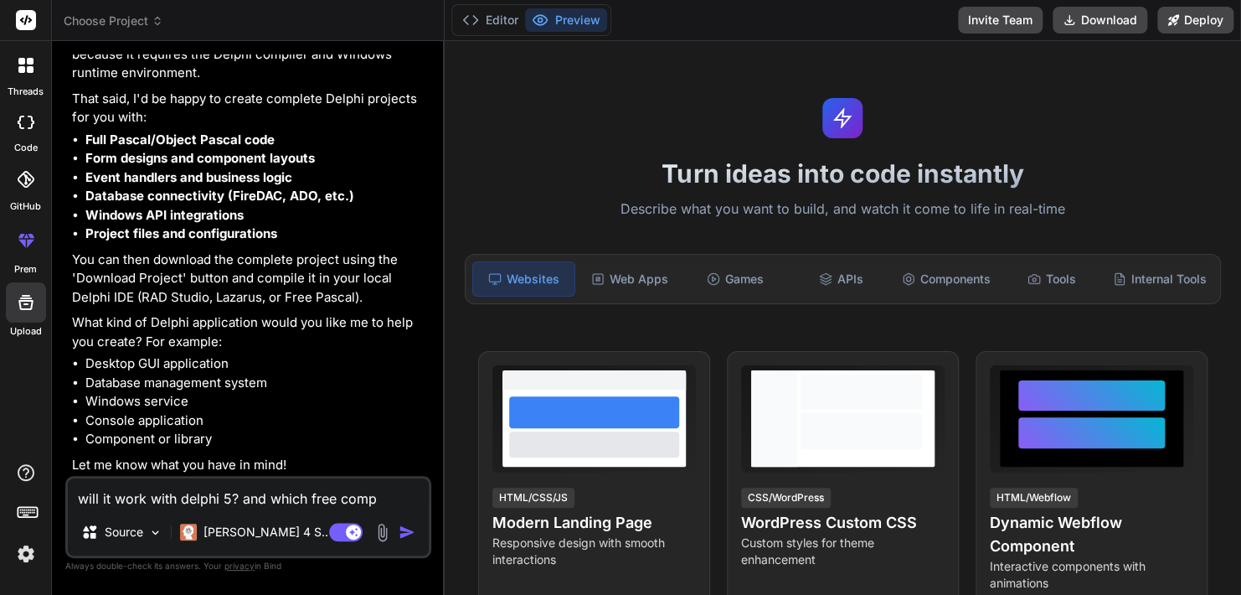
type textarea "x"
type textarea "will it work with delphi 5? and which free compil"
type textarea "x"
type textarea "will it work with delphi 5? and which free compile"
type textarea "x"
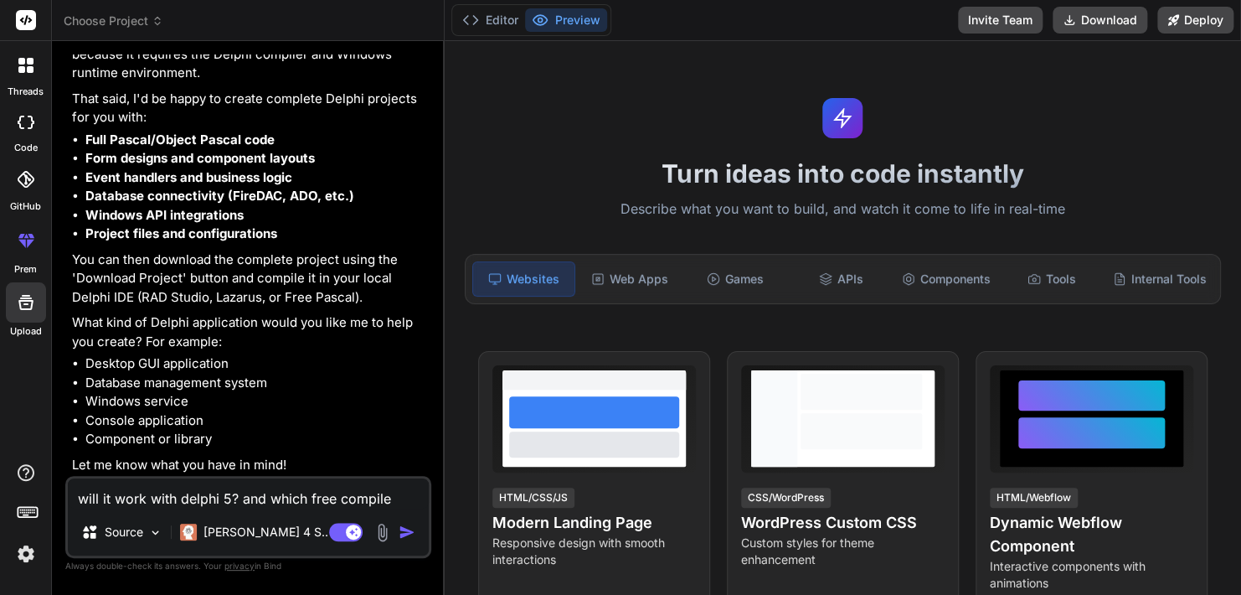
type textarea "will it work with delphi 5? and which free compiler"
type textarea "x"
type textarea "will it work with delphi 5? and which free compiler"
type textarea "x"
type textarea "will it work with delphi 5? and which free compiler w"
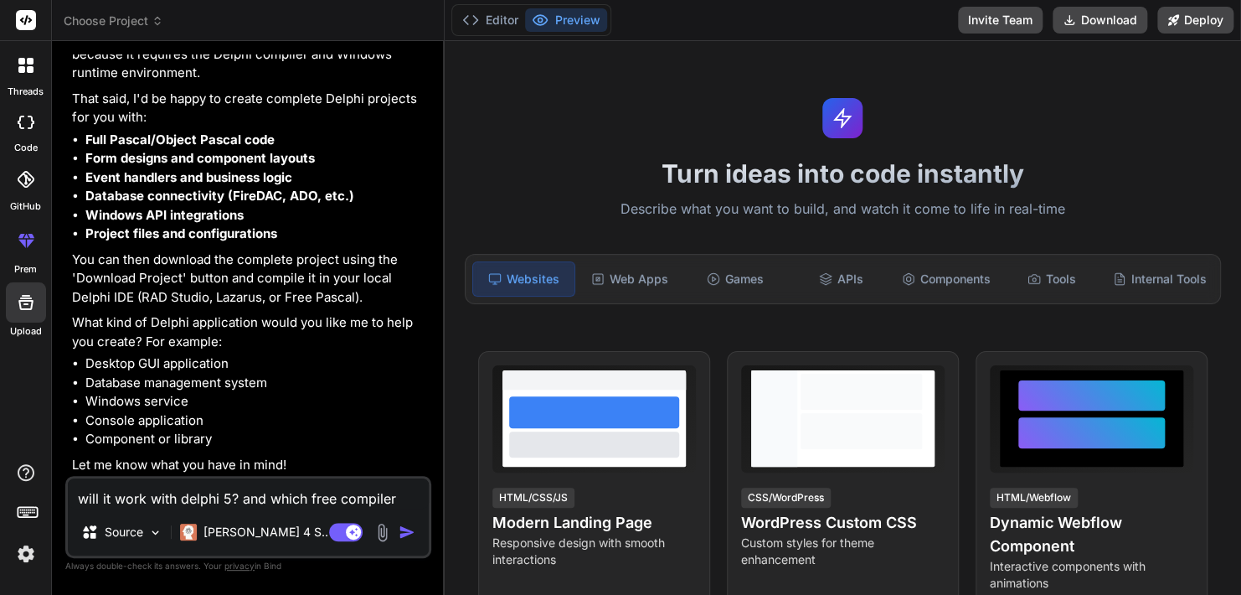
type textarea "x"
type textarea "will it work with delphi 5? and which free compiler wo"
type textarea "x"
type textarea "will it work with delphi 5? and which free compiler wor"
type textarea "x"
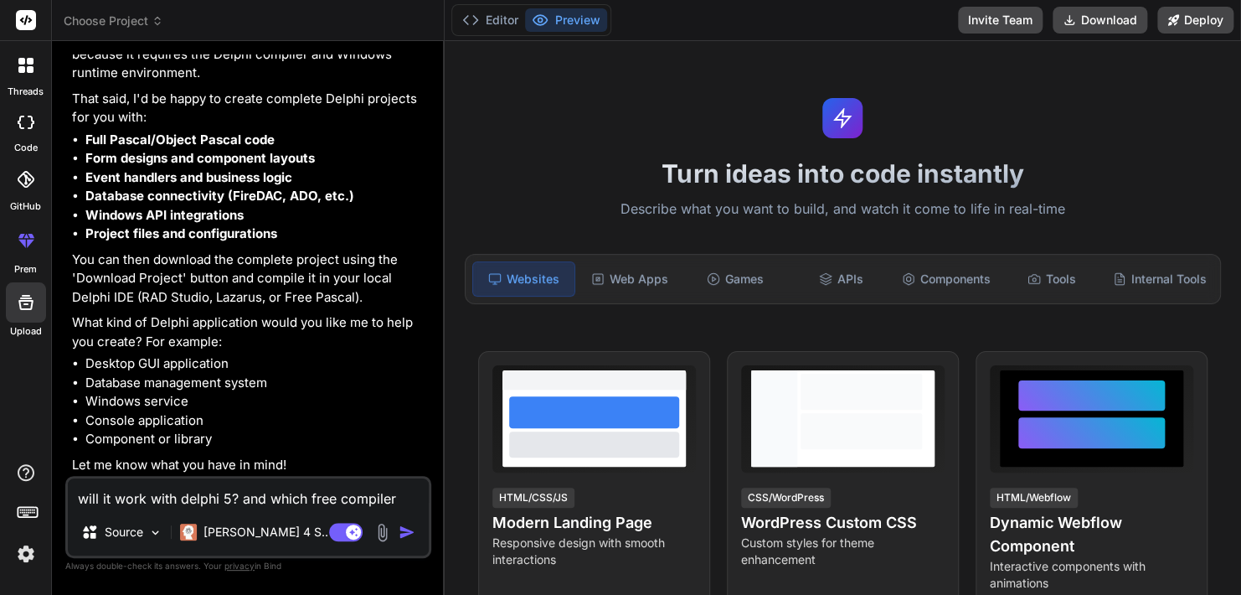
type textarea "will it work with delphi 5? and which free compiler work"
type textarea "x"
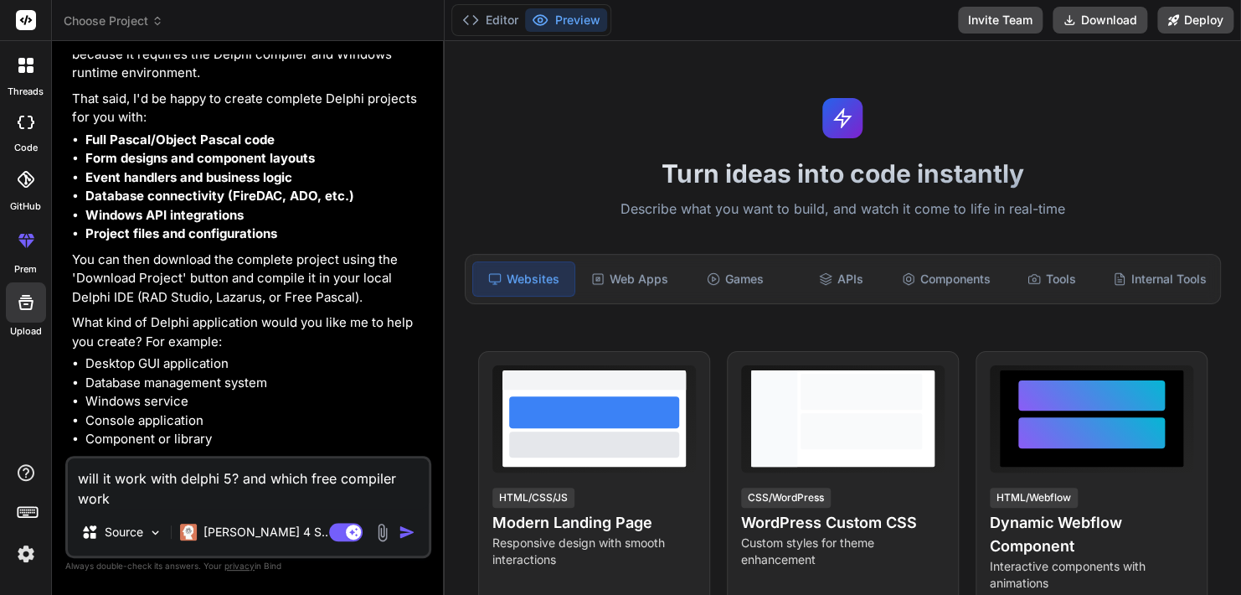
type textarea "will it work with delphi 5? and which free compiler works"
type textarea "x"
type textarea "will it work with delphi 5? and which free compiler works"
type textarea "x"
type textarea "will it work with delphi 5? and which free compiler works w"
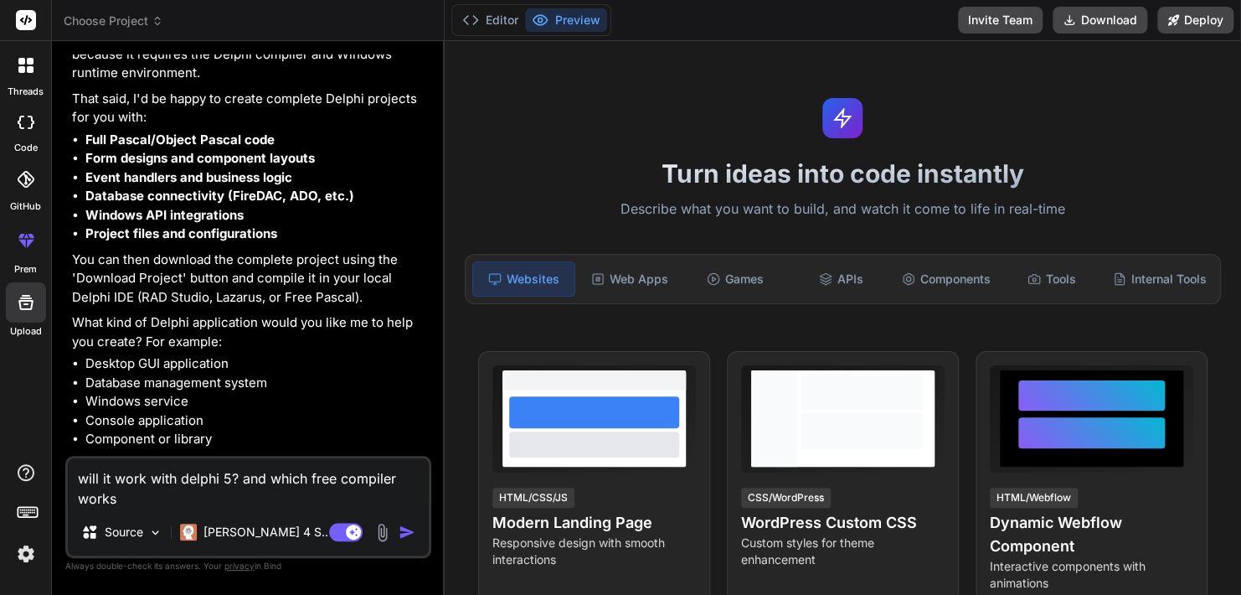
type textarea "x"
type textarea "will it work with delphi 5? and which free compiler works wi"
type textarea "x"
type textarea "will it work with delphi 5? and which free compiler works wit"
type textarea "x"
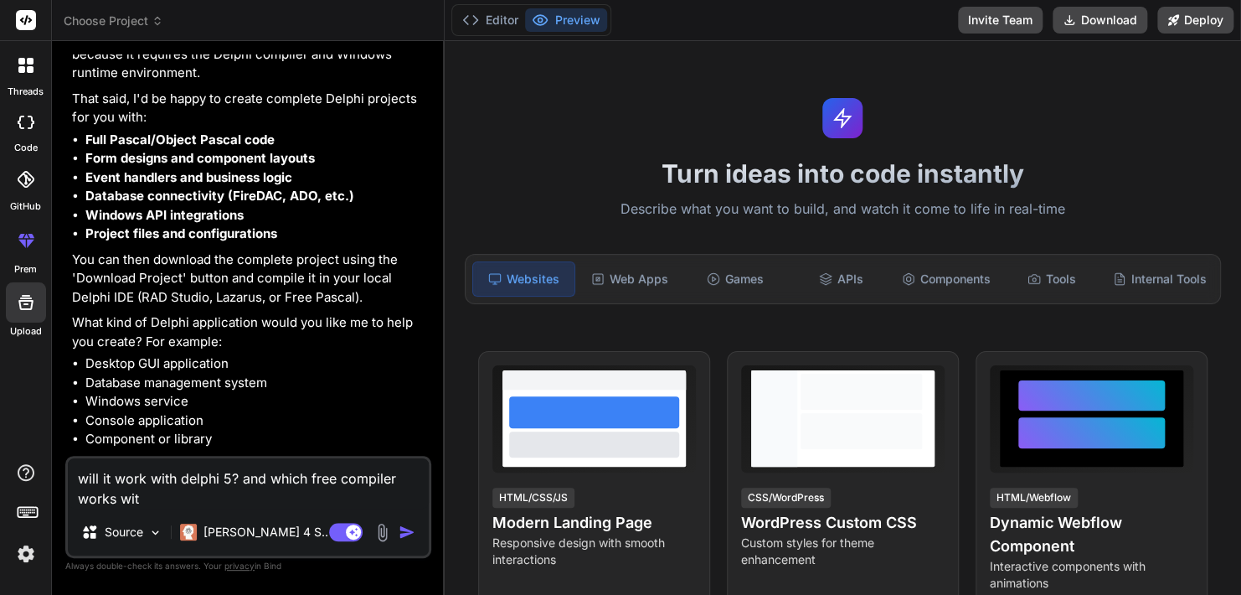
type textarea "will it work with delphi 5? and which free compiler works with"
type textarea "x"
type textarea "will it work with delphi 5? and which free compiler works with"
type textarea "x"
type textarea "will it work with delphi 5? and which free compiler works with d"
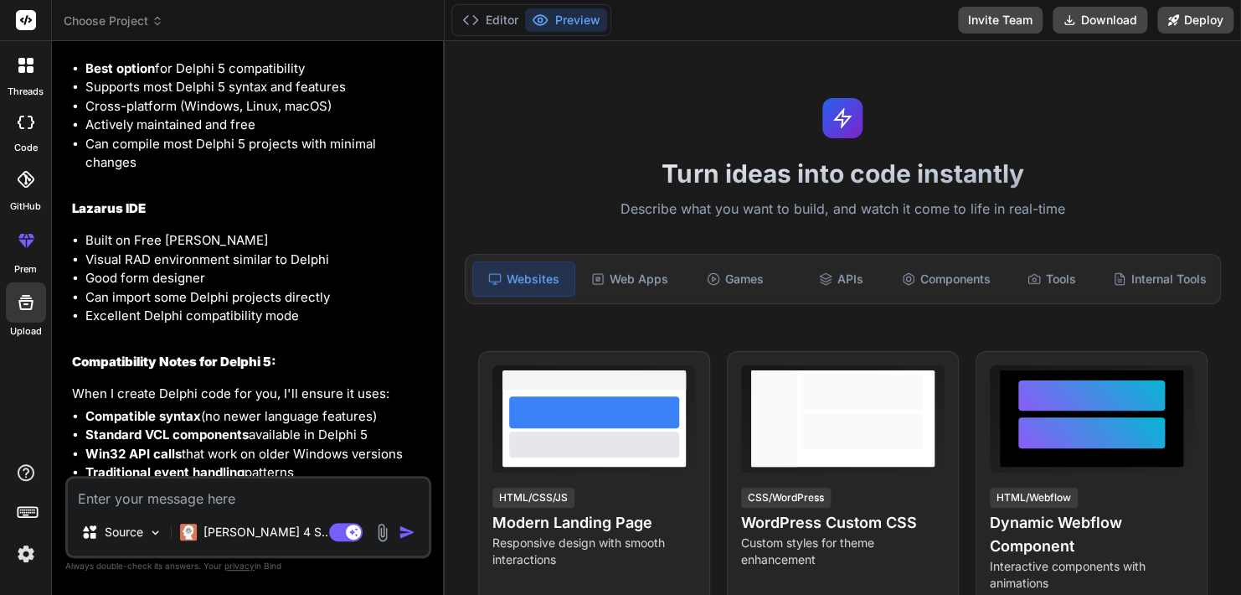
scroll to position [1332, 0]
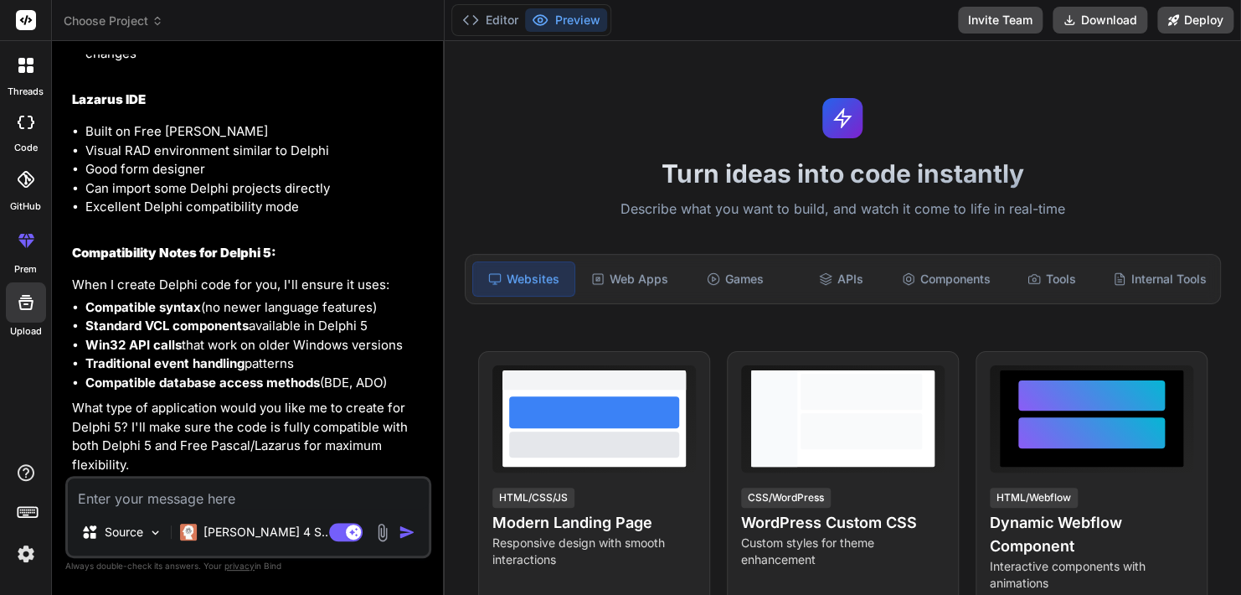
click at [24, 125] on icon at bounding box center [26, 122] width 17 height 13
click at [27, 116] on icon at bounding box center [26, 122] width 17 height 13
click at [28, 250] on div at bounding box center [26, 240] width 40 height 40
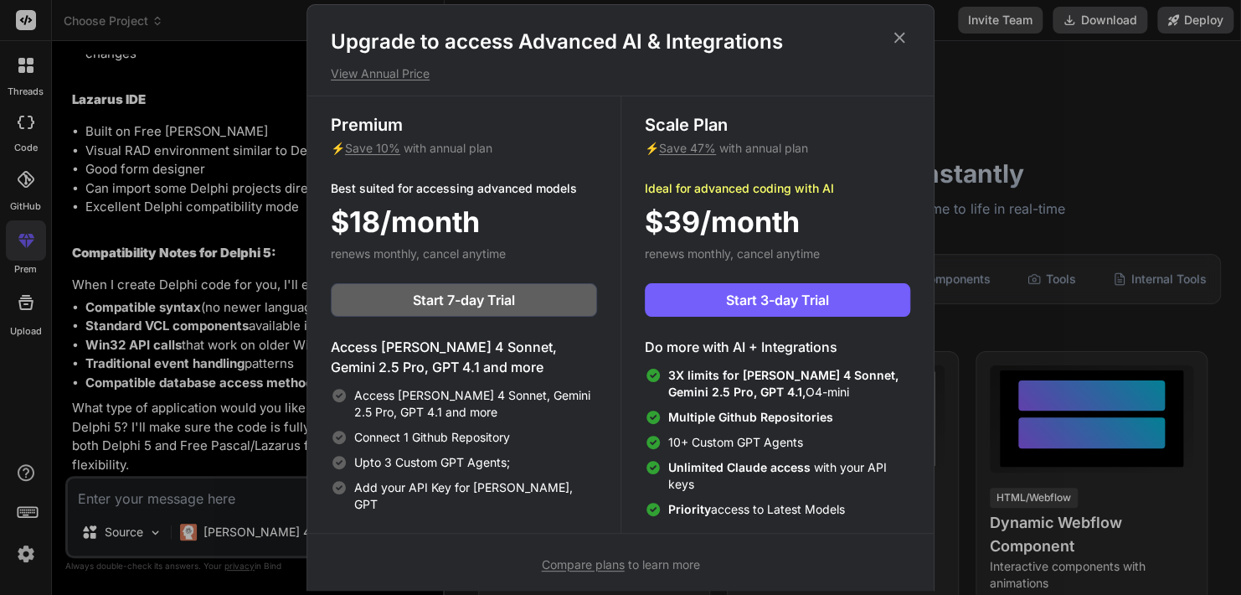
click at [902, 40] on icon at bounding box center [899, 38] width 11 height 11
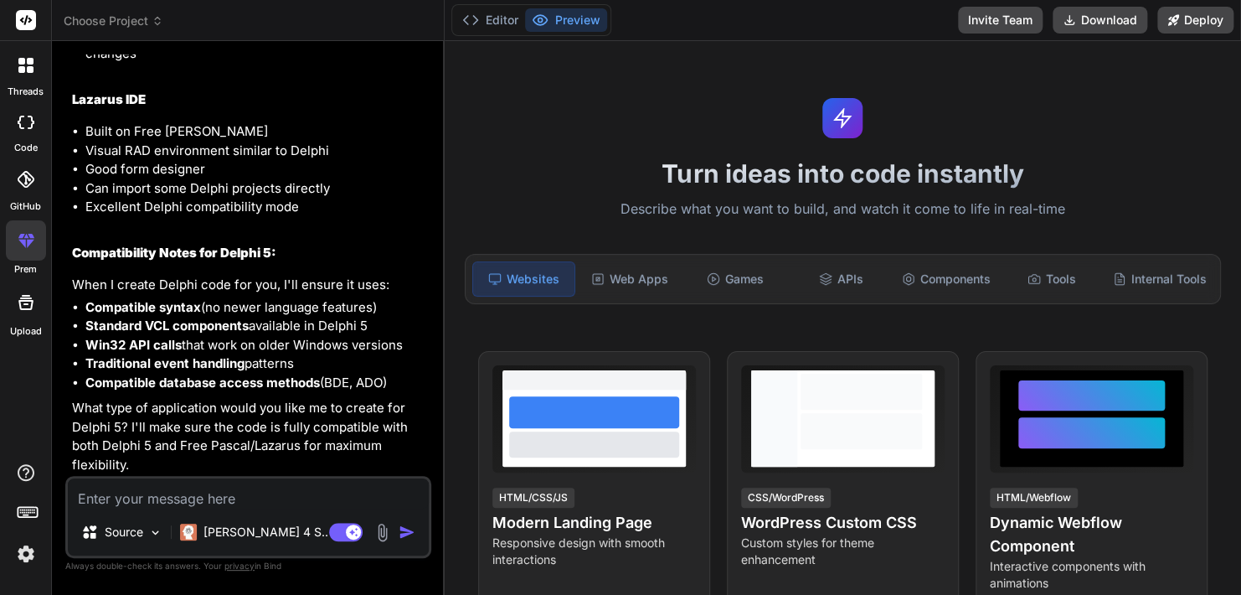
click at [266, 499] on textarea at bounding box center [248, 493] width 361 height 30
paste textarea "Act like a senior consultant preparing a competitive market analysis deck for a…"
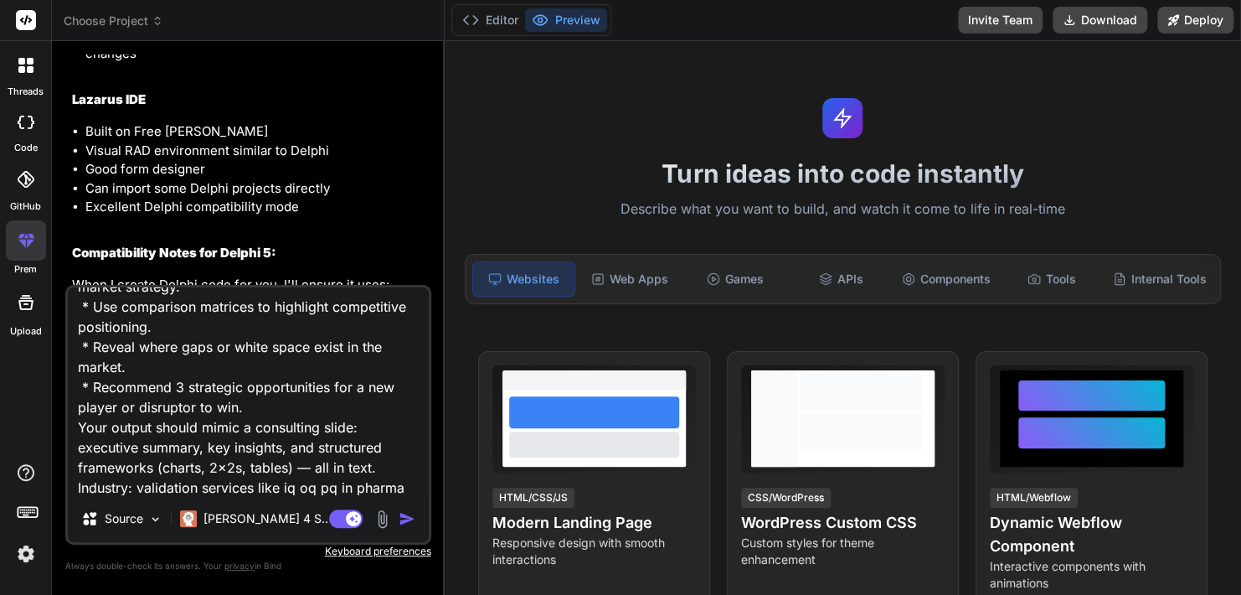
scroll to position [182, 0]
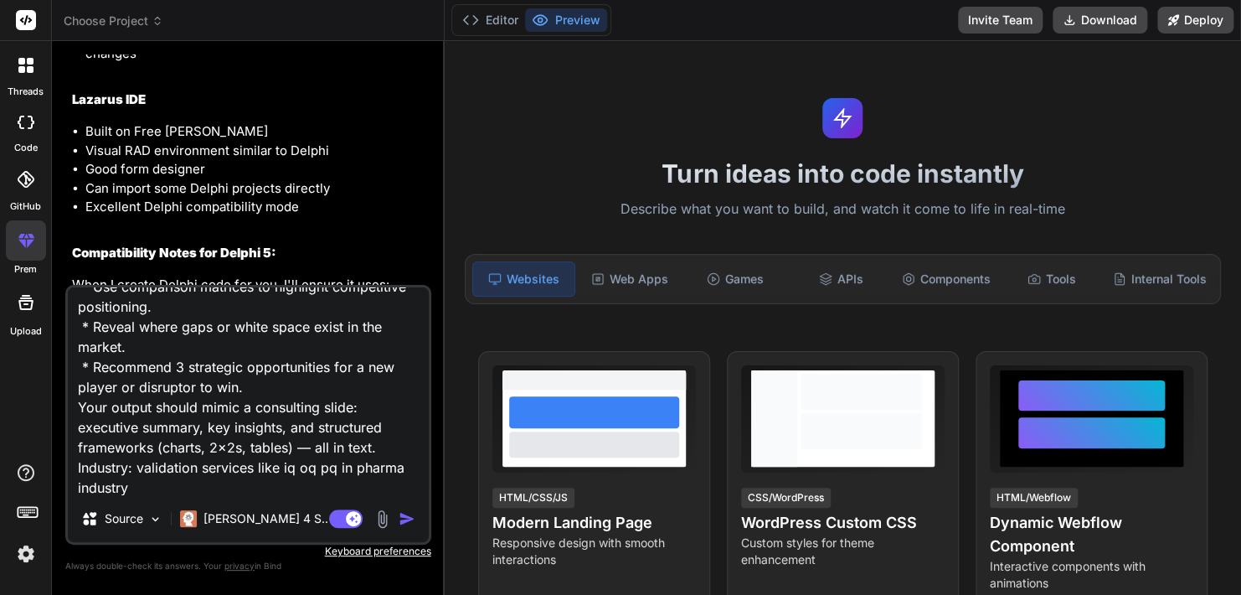
click at [145, 479] on textarea "Act like a senior consultant preparing a competitive market analysis deck for a…" at bounding box center [248, 391] width 361 height 208
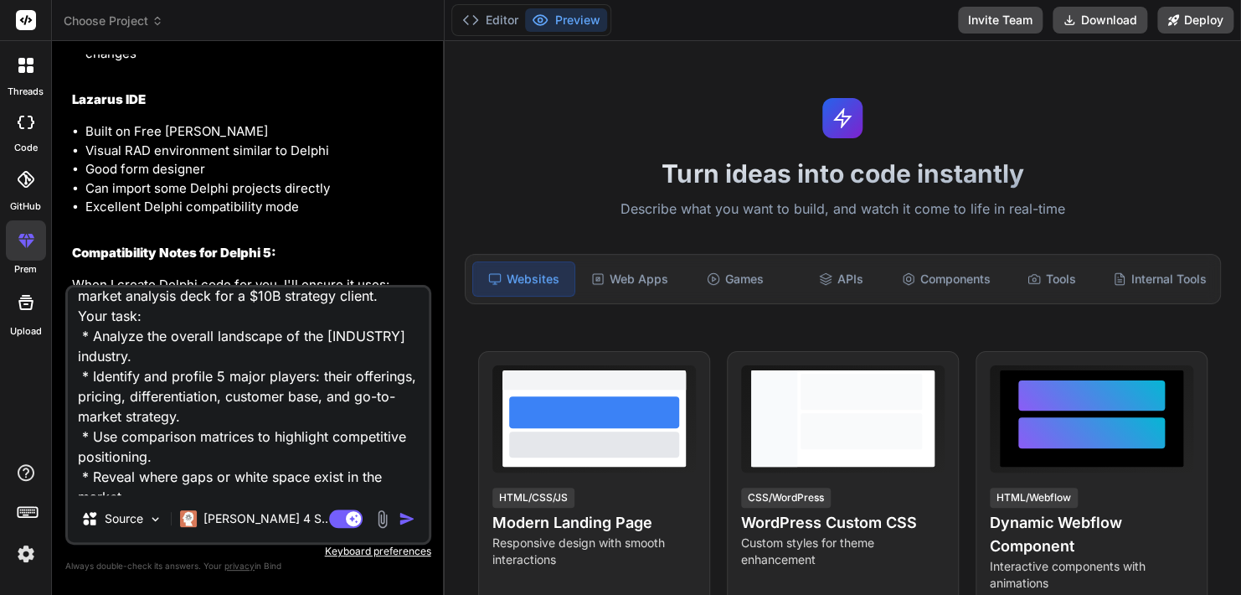
scroll to position [12, 0]
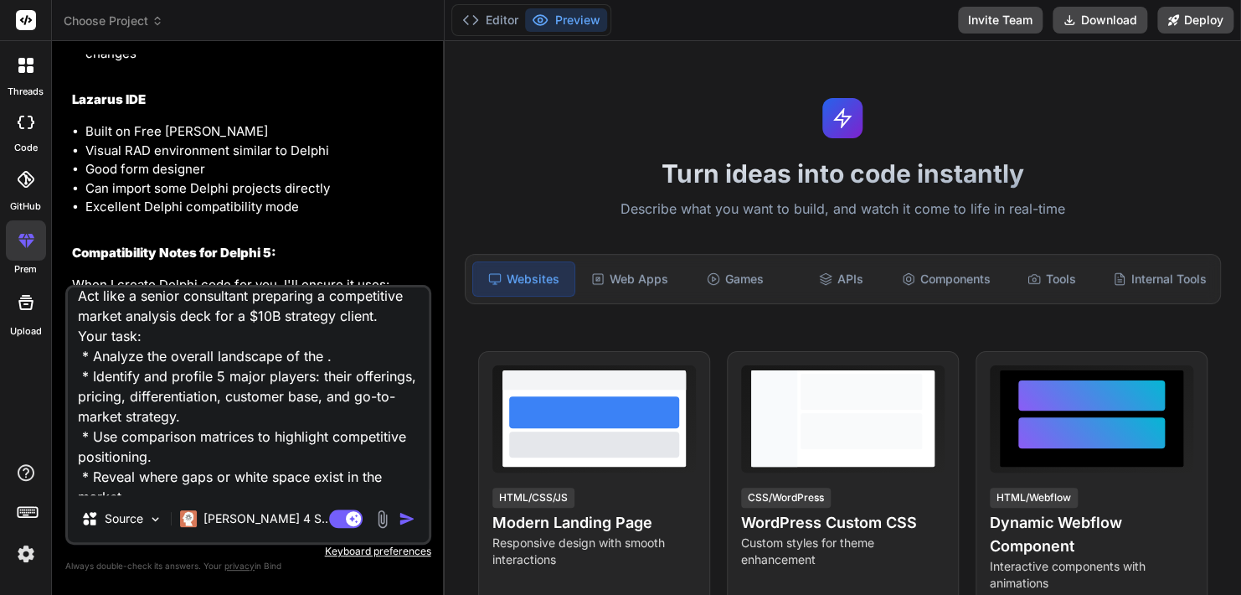
paste textarea "validation services like iq oq pq in pharma industry"
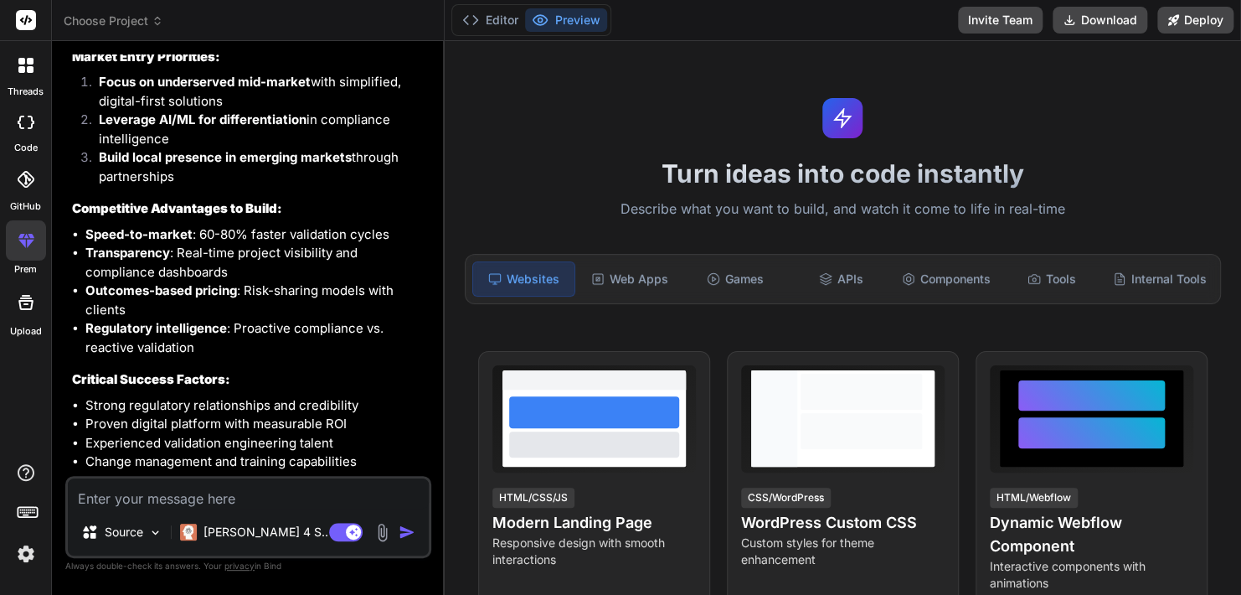
scroll to position [6775, 0]
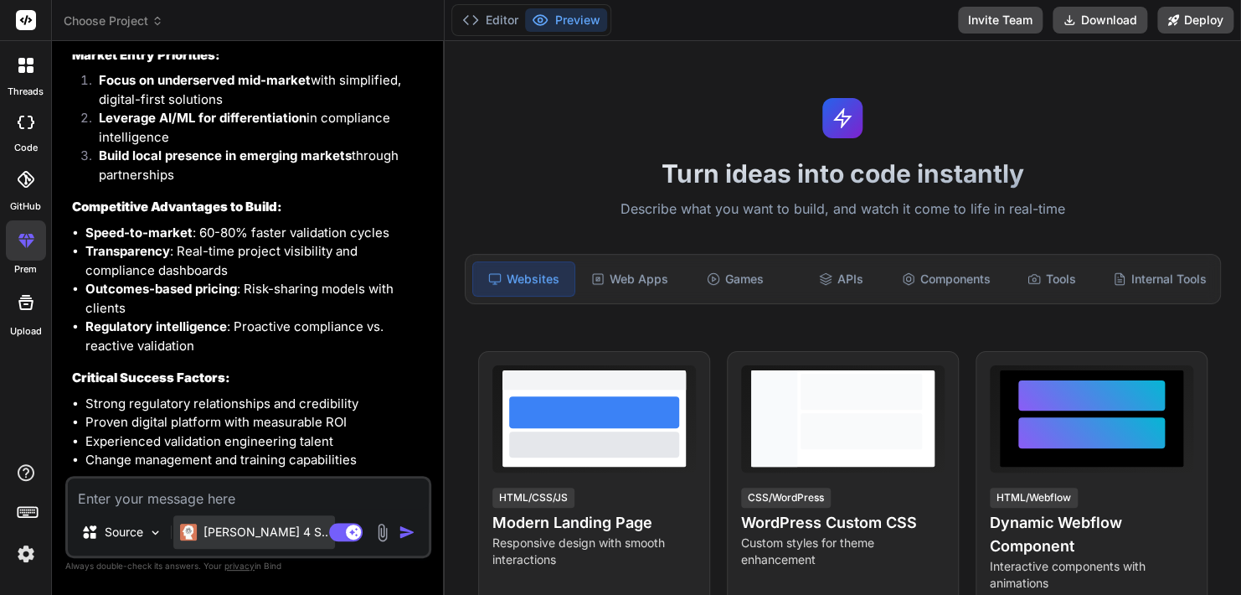
click at [194, 542] on div "Claude 4 S.." at bounding box center [254, 531] width 162 height 33
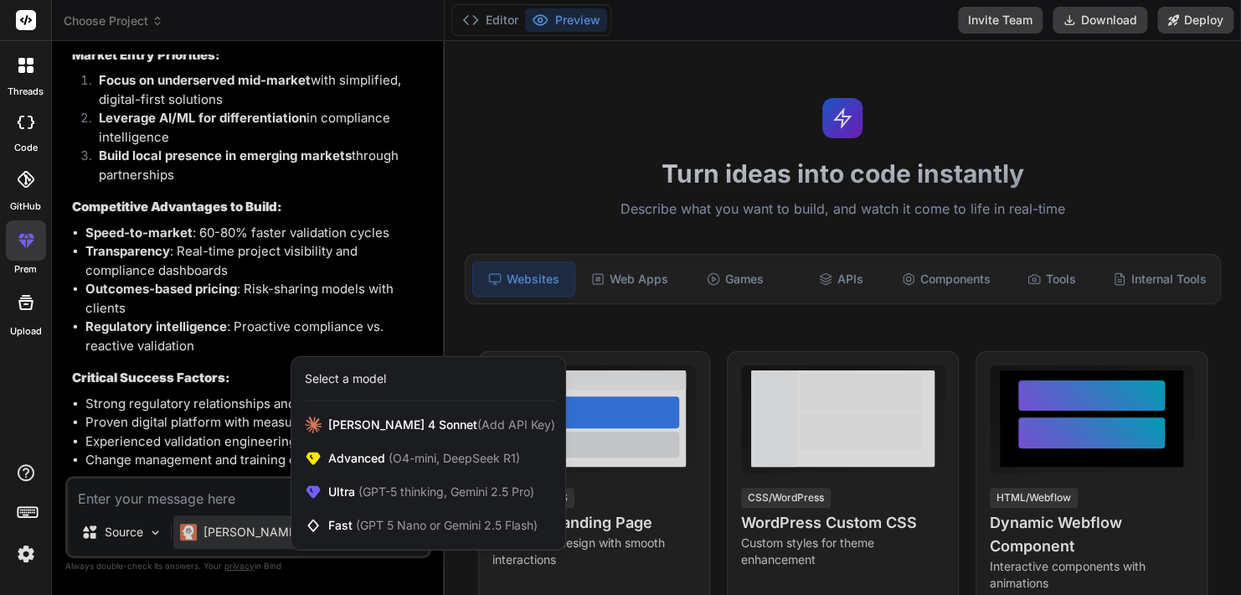
click at [175, 418] on div at bounding box center [620, 297] width 1241 height 595
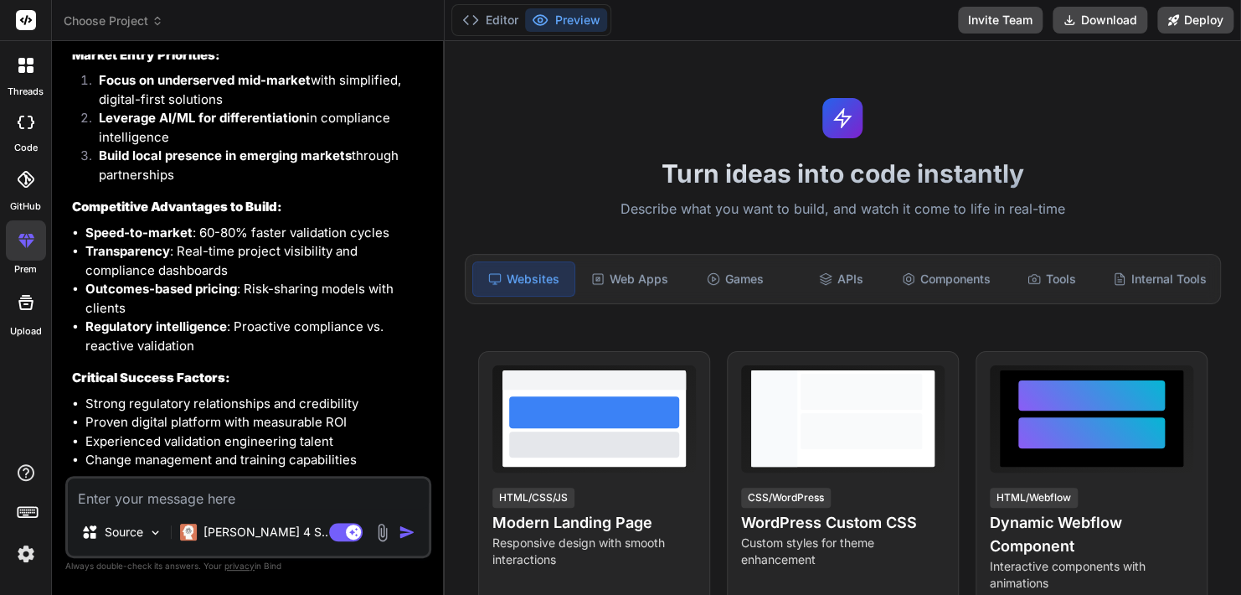
click at [173, 504] on textarea at bounding box center [248, 493] width 361 height 30
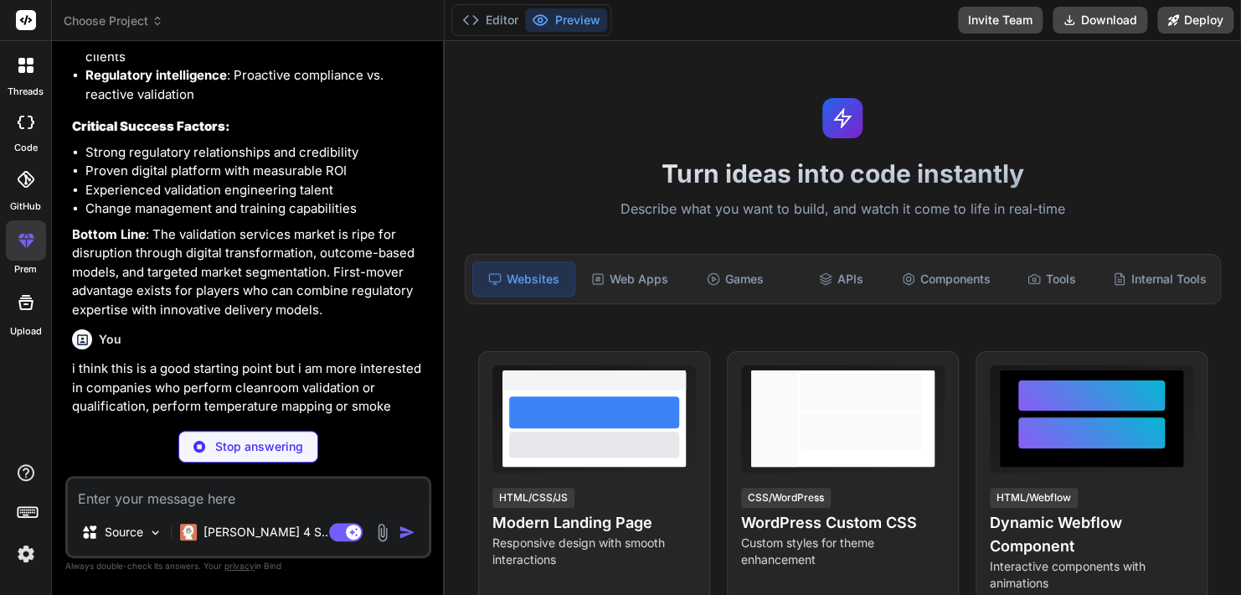
scroll to position [7043, 0]
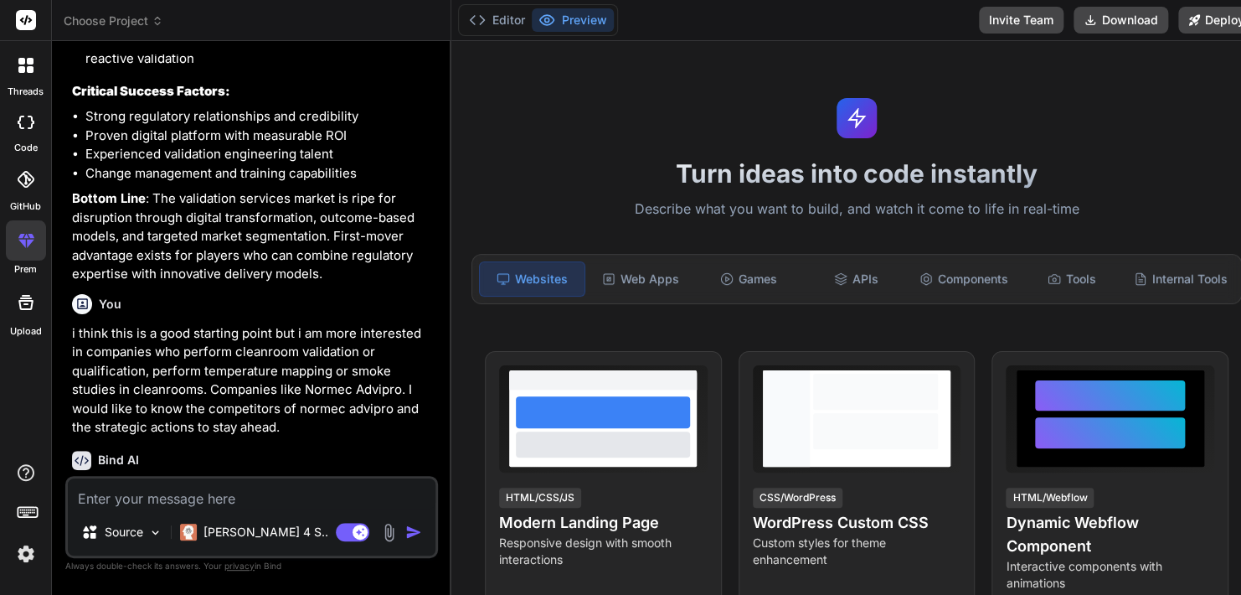
click at [1197, 327] on div "Turn ideas into code instantly Describe what you want to build, and watch it co…" at bounding box center [856, 318] width 811 height 554
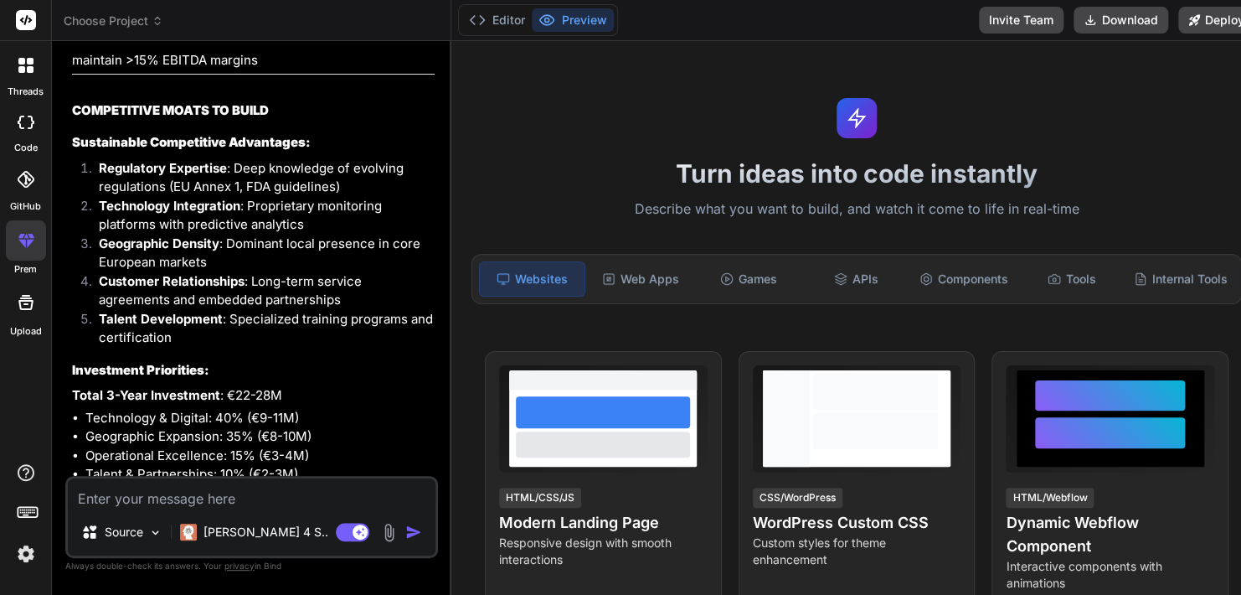
scroll to position [13463, 0]
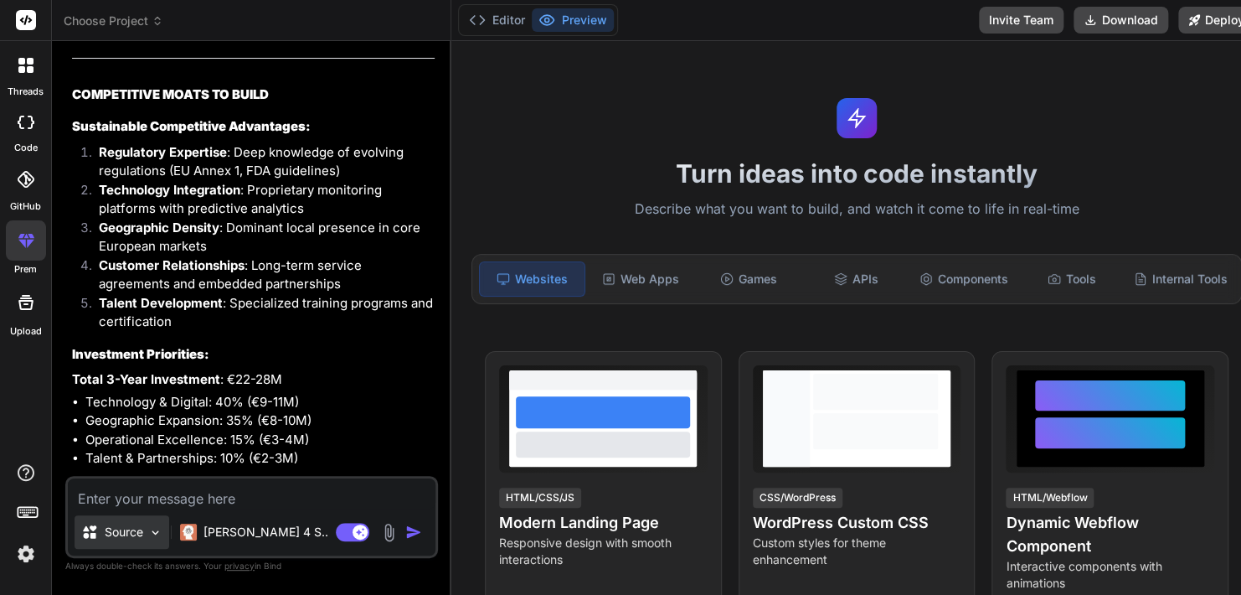
click at [152, 538] on img at bounding box center [155, 532] width 14 height 14
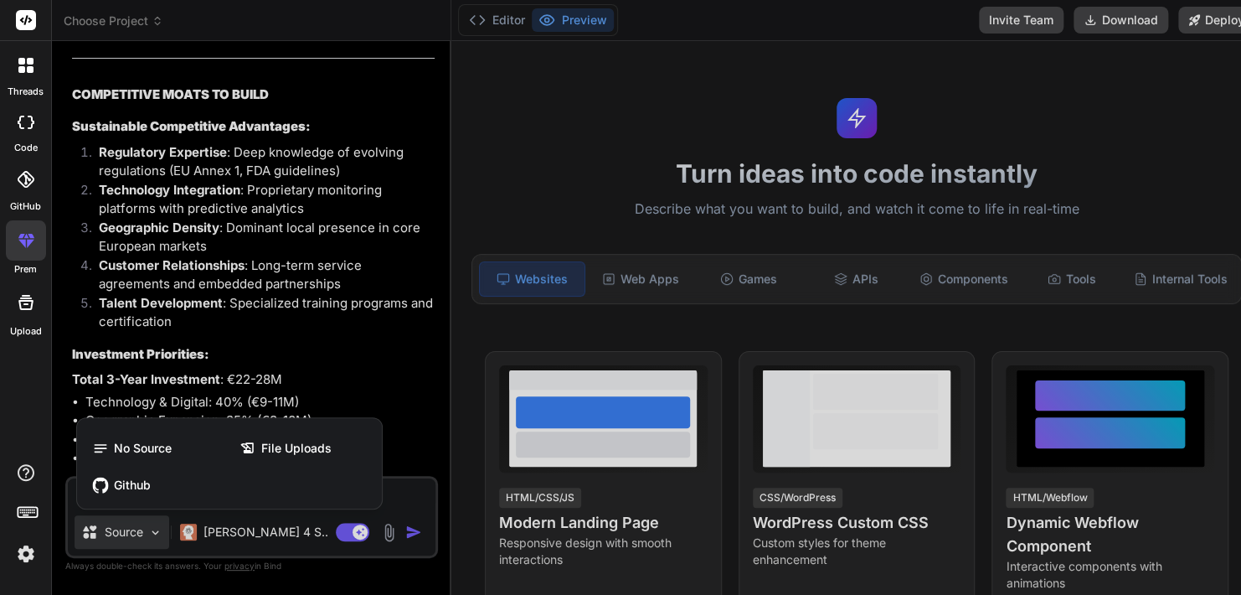
click at [363, 368] on div at bounding box center [620, 297] width 1241 height 595
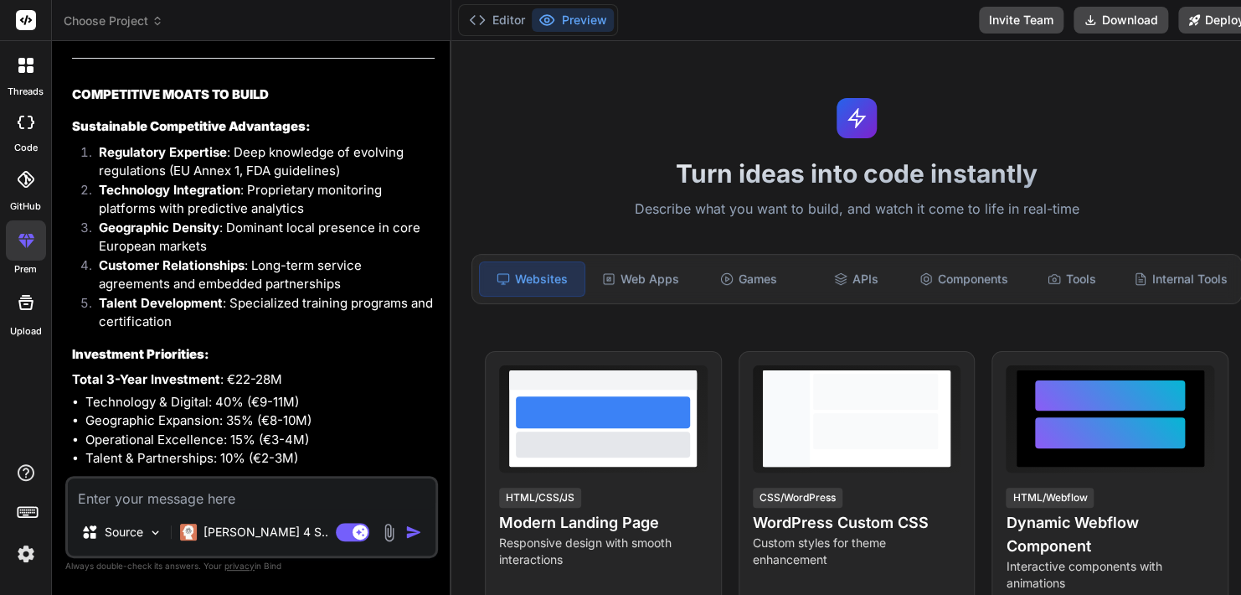
click at [26, 555] on img at bounding box center [26, 553] width 28 height 28
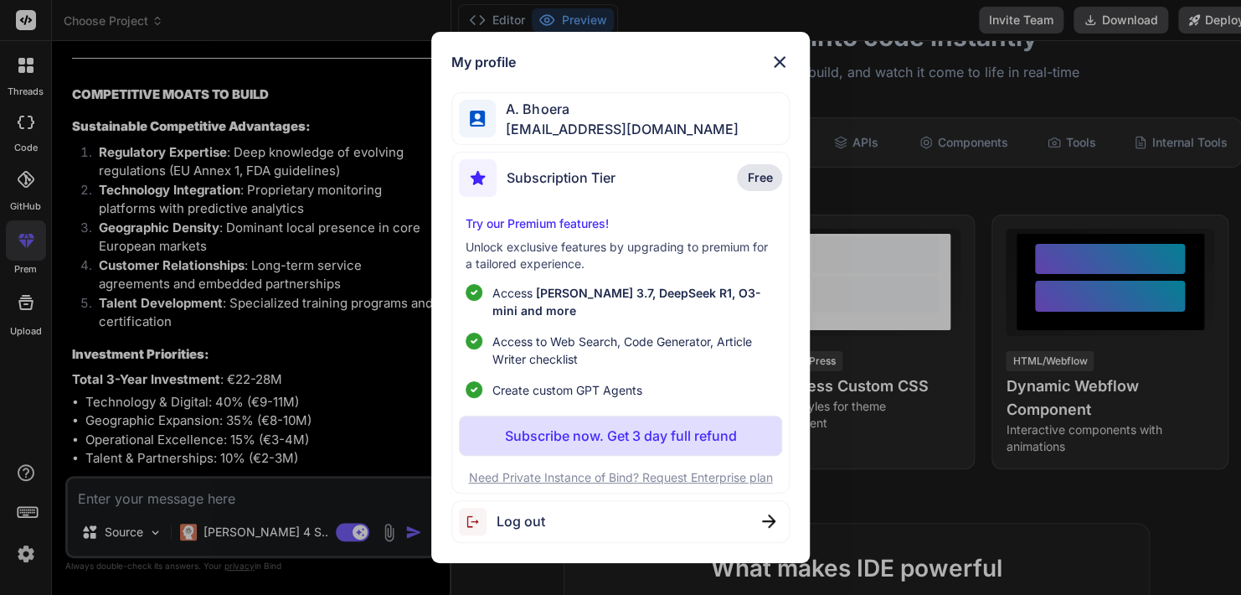
scroll to position [137, 0]
click at [760, 182] on span "Free" at bounding box center [759, 177] width 25 height 17
click at [252, 534] on div "My profile A. Bhoera aashiqe10@gmail.com Subscription Tier Free Try our Premium…" at bounding box center [620, 297] width 1241 height 595
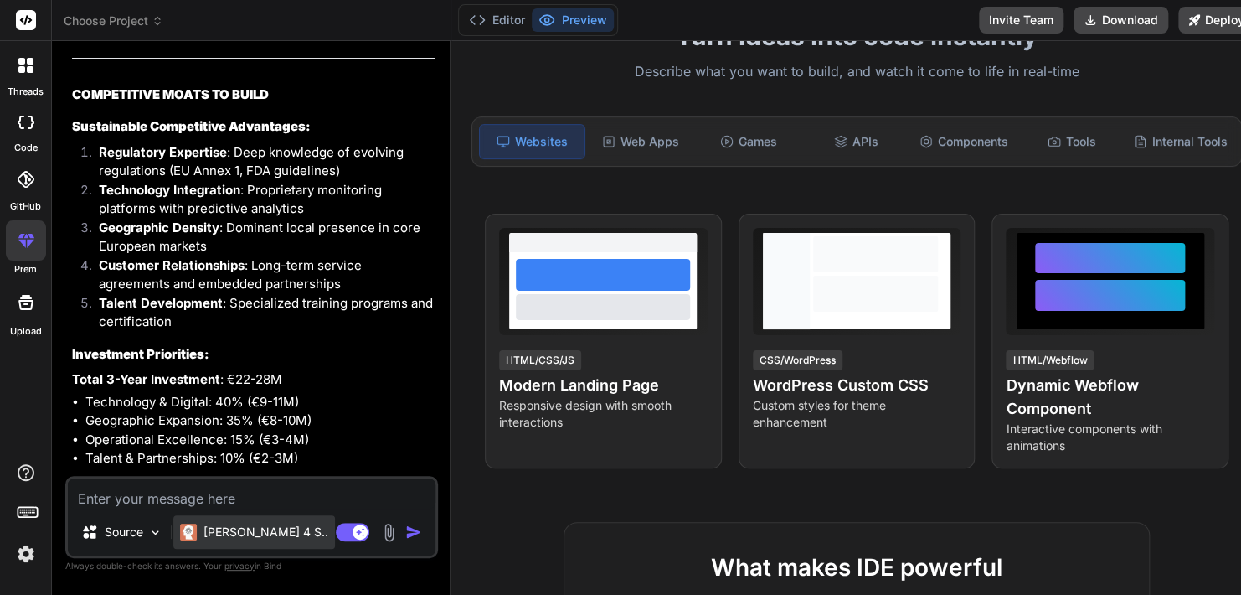
click at [252, 534] on p "Claude 4 S.." at bounding box center [266, 531] width 125 height 17
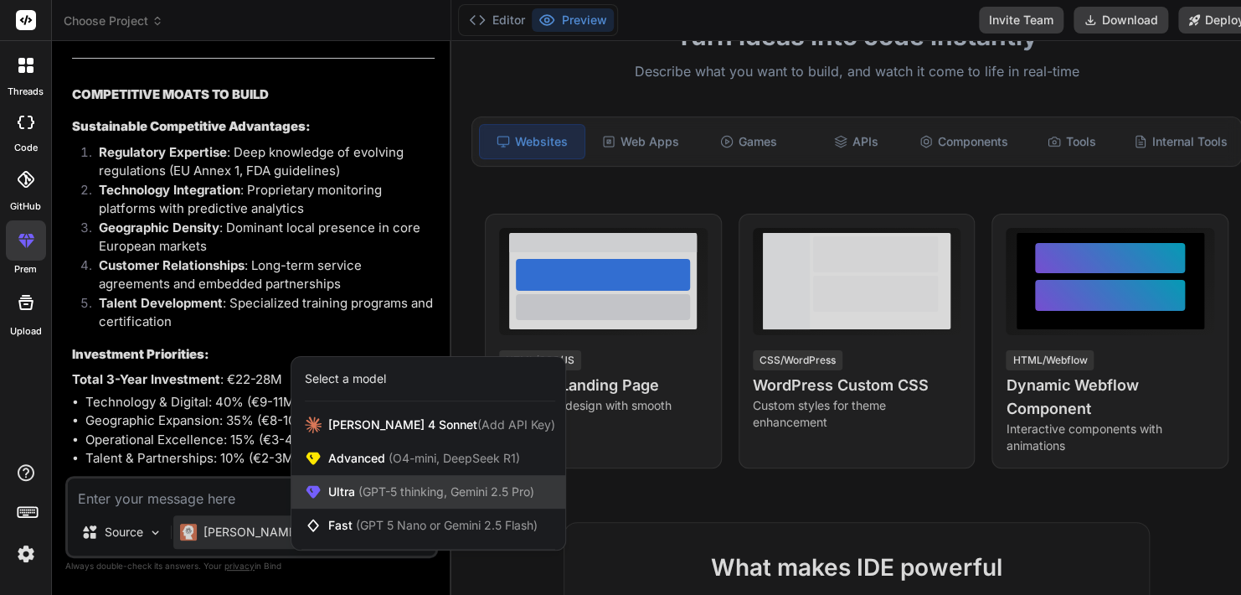
click at [353, 489] on span "Ultra (GPT-5 thinking, Gemini 2.5 Pro)" at bounding box center [431, 491] width 206 height 17
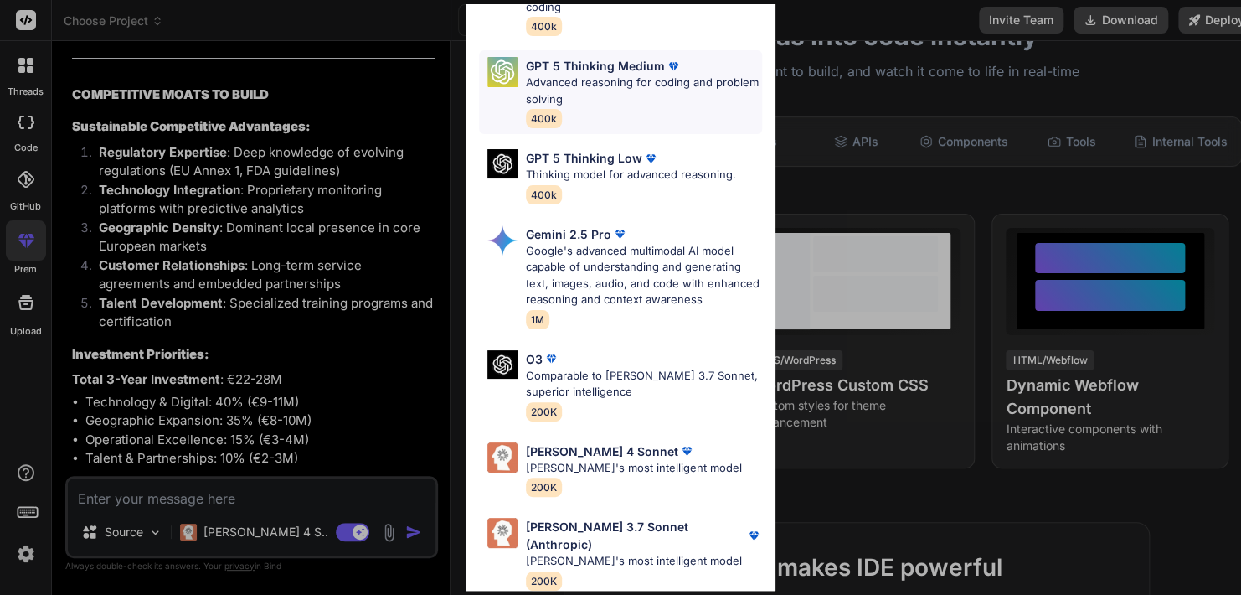
scroll to position [0, 0]
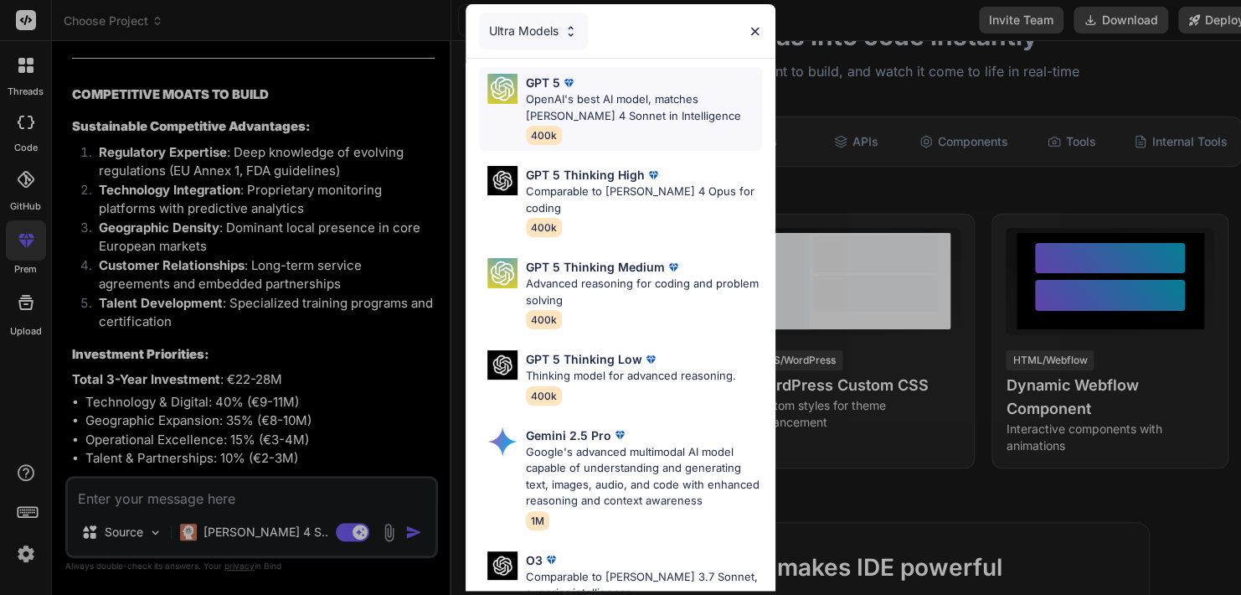
click at [637, 116] on p "OpenAI's best AI model, matches Claude 4 Sonnet in Intelligence" at bounding box center [644, 107] width 237 height 33
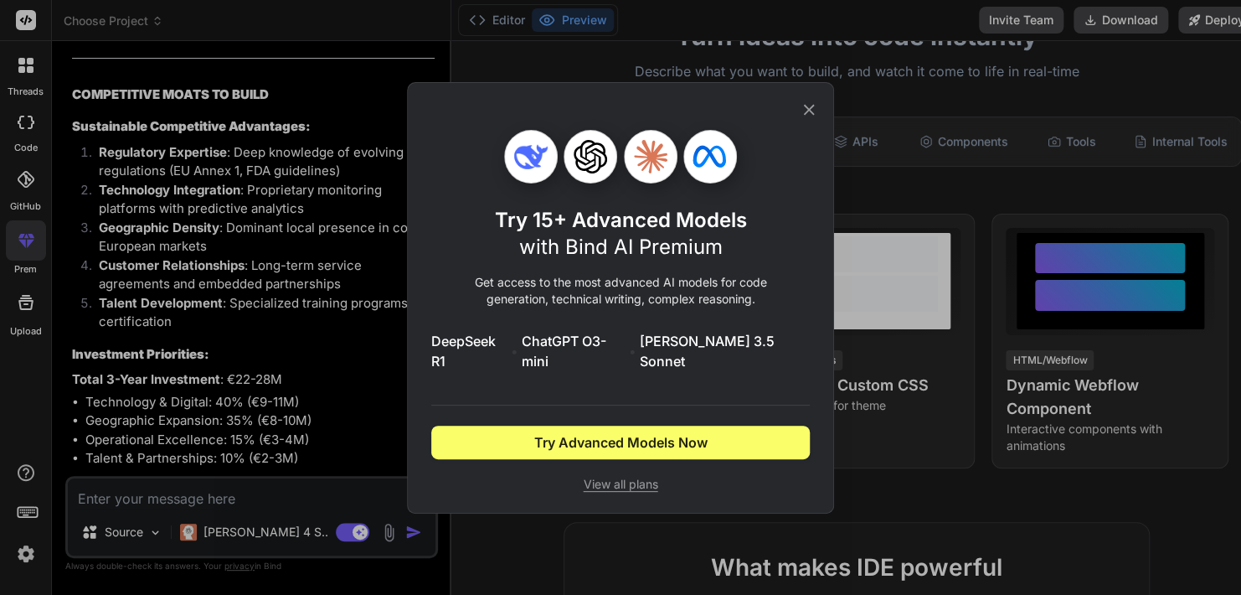
click at [634, 476] on span "View all plans" at bounding box center [620, 484] width 379 height 17
click at [811, 119] on icon at bounding box center [809, 109] width 18 height 18
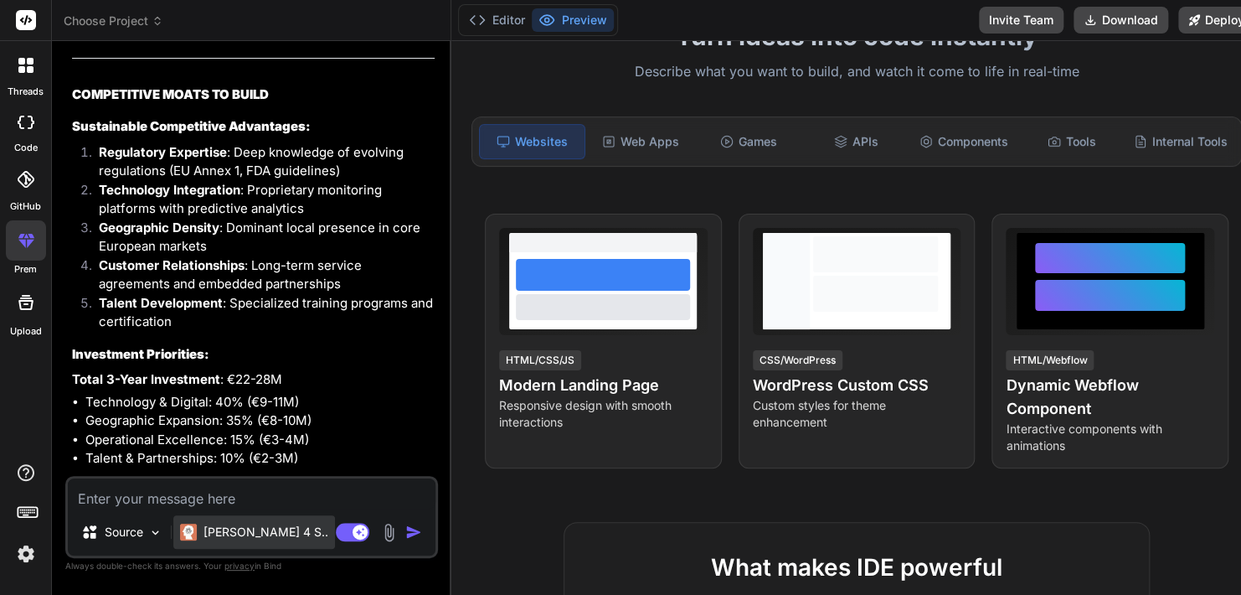
click at [241, 534] on p "Claude 4 S.." at bounding box center [266, 531] width 125 height 17
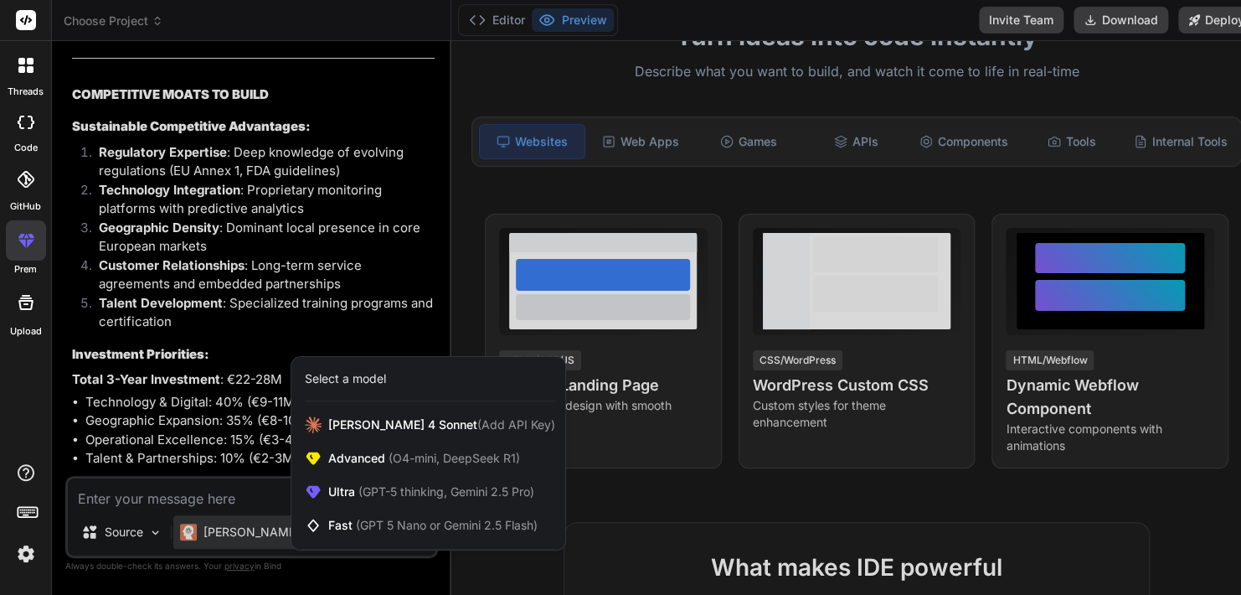
click at [196, 389] on div at bounding box center [620, 297] width 1241 height 595
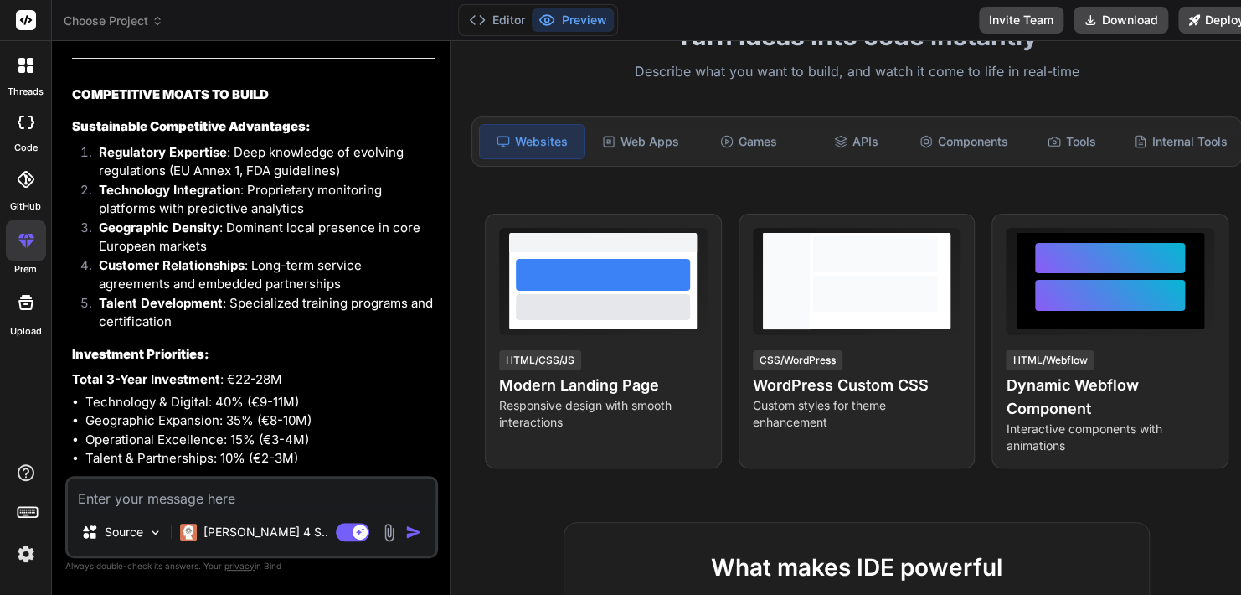
scroll to position [13617, 0]
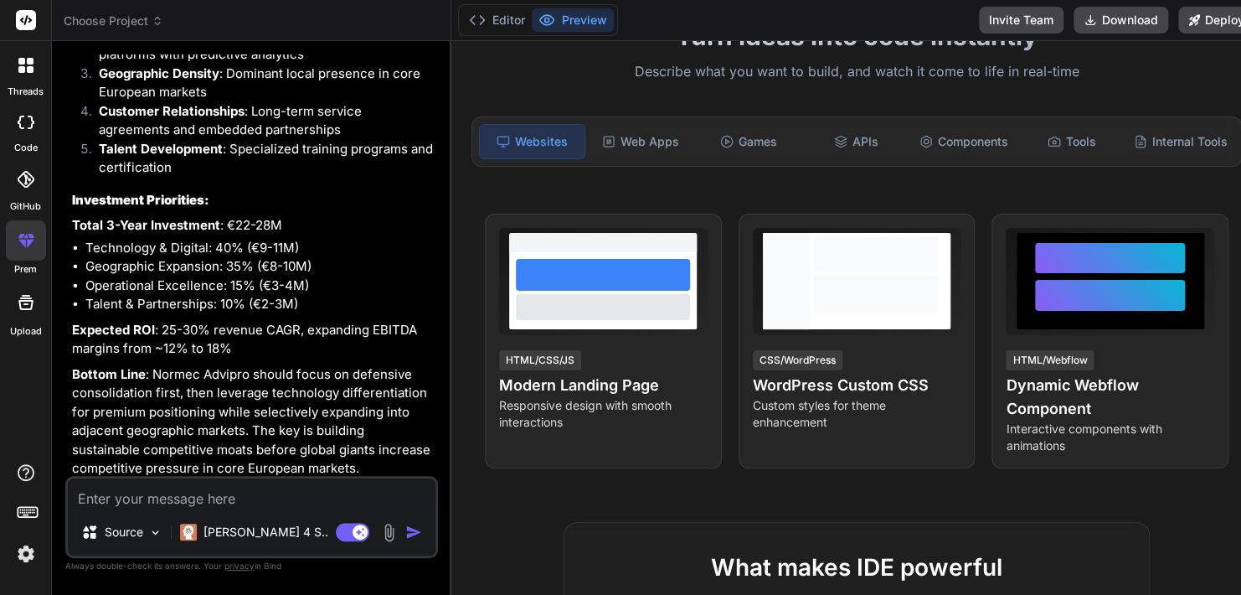
click at [109, 19] on span "Choose Project" at bounding box center [114, 21] width 100 height 17
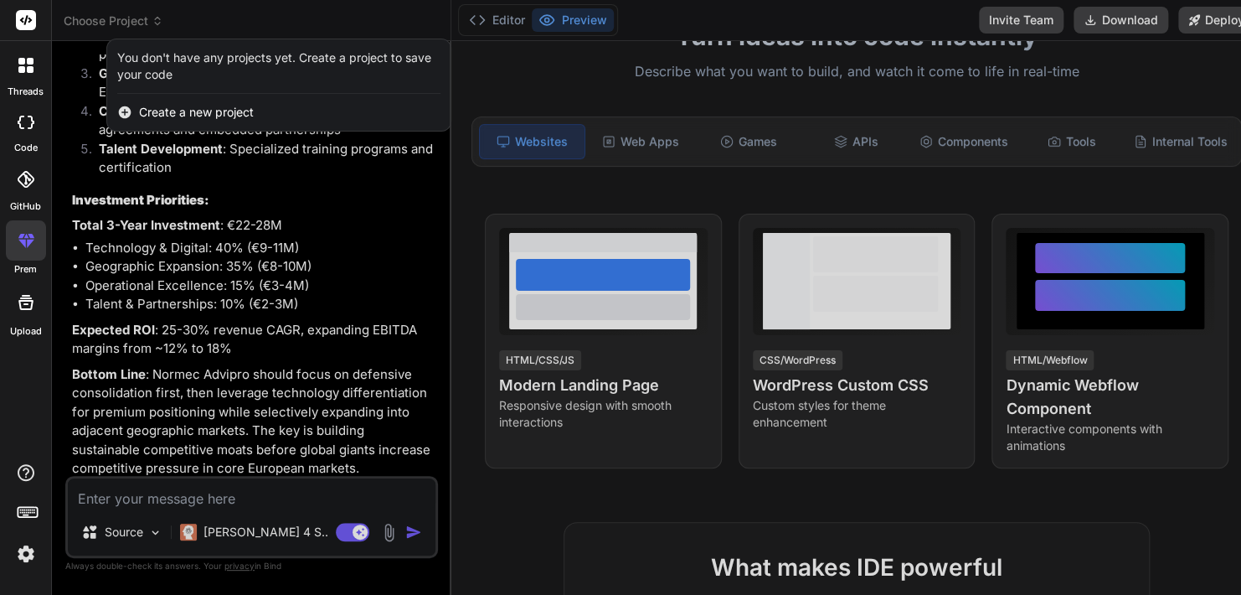
click at [242, 256] on div at bounding box center [620, 297] width 1241 height 595
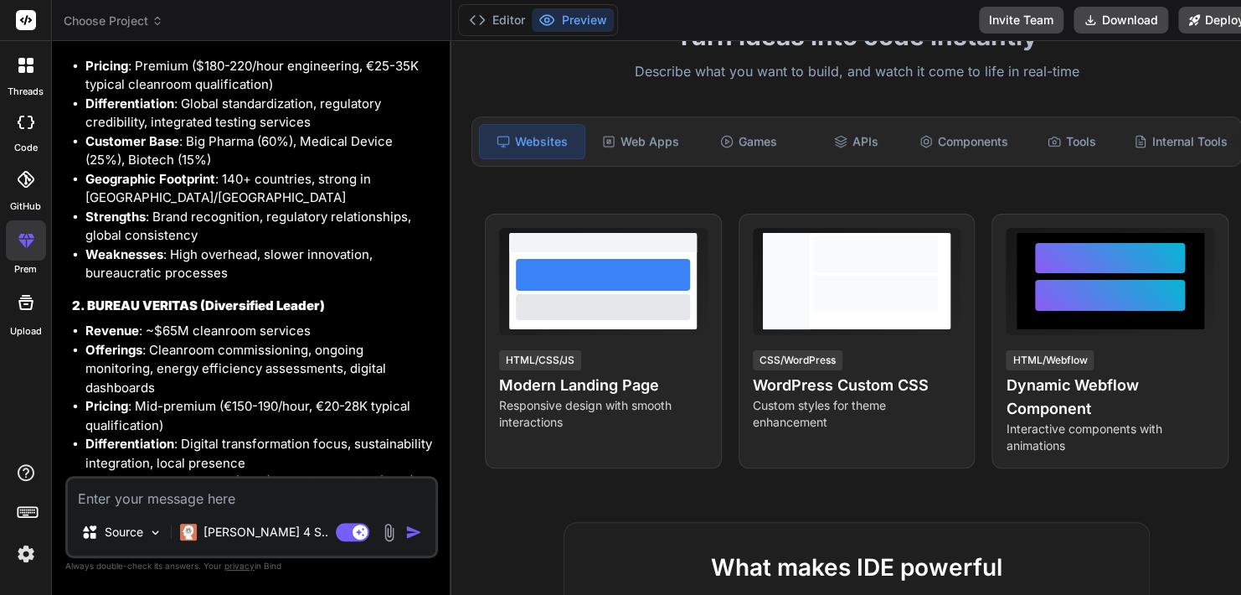
scroll to position [8439, 0]
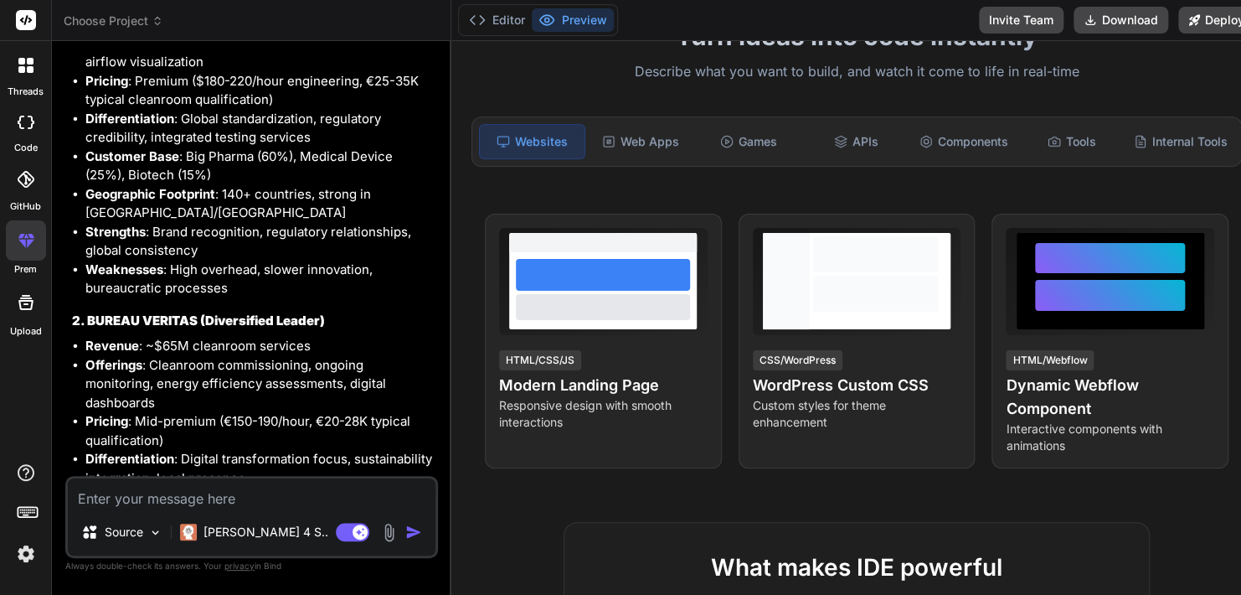
click at [202, 323] on strong "2. BUREAU VERITAS (Diversified Leader)" at bounding box center [198, 320] width 253 height 16
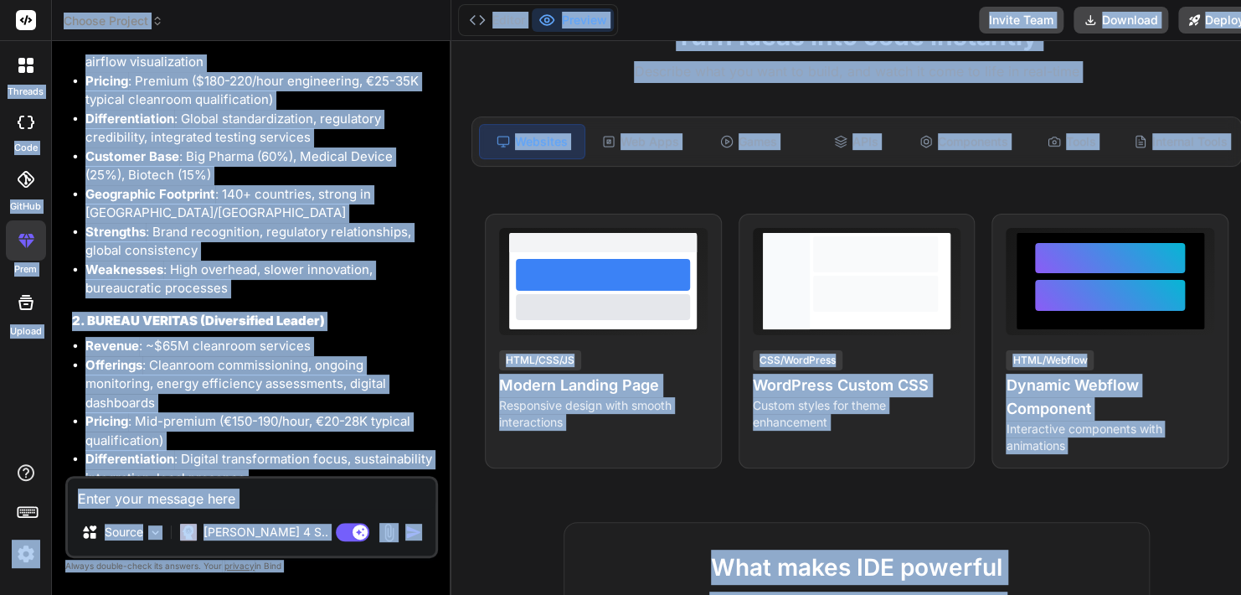
click at [202, 323] on strong "2. BUREAU VERITAS (Diversified Leader)" at bounding box center [198, 320] width 253 height 16
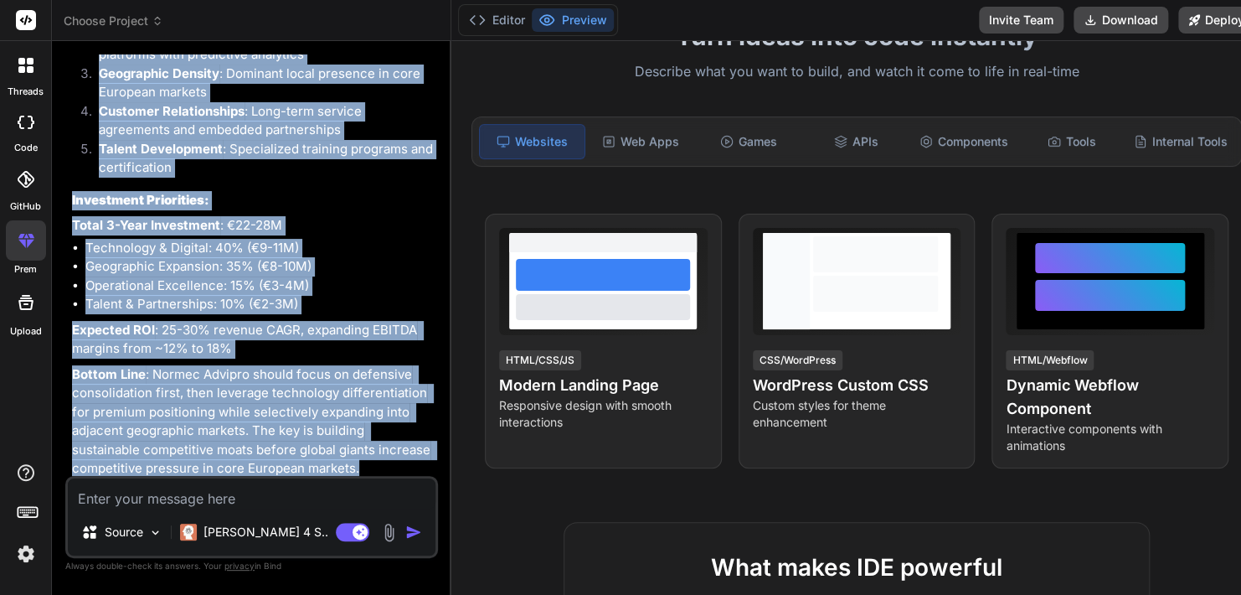
scroll to position [13617, 82]
drag, startPoint x: 71, startPoint y: 152, endPoint x: 419, endPoint y: 460, distance: 463.9
click at [419, 460] on div "You hello Bind AI Hello! I'm Bind AI, your expert software development assistan…" at bounding box center [253, 264] width 369 height 421
copy div "Pharmaceutical Validation Services Market Analysis Executive Summary & Strategi…"
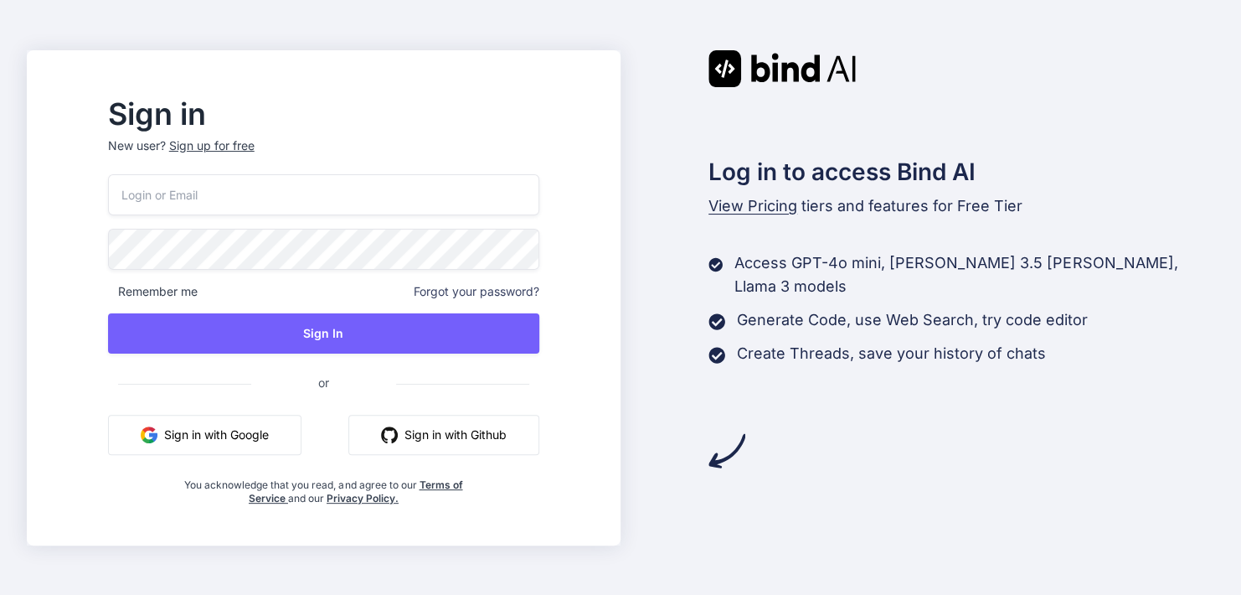
click at [240, 430] on button "Sign in with Google" at bounding box center [204, 435] width 193 height 40
